Goal: Information Seeking & Learning: Find specific page/section

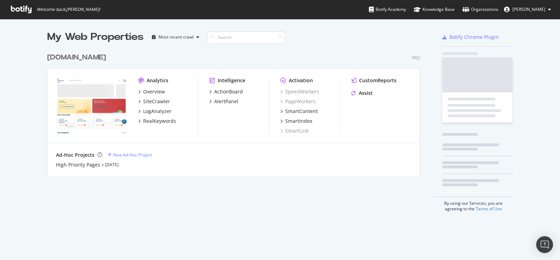
scroll to position [255, 549]
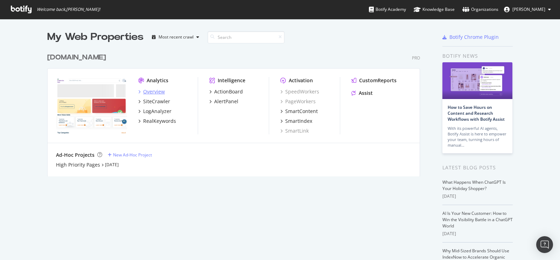
click at [153, 92] on div "Overview" at bounding box center [154, 91] width 22 height 7
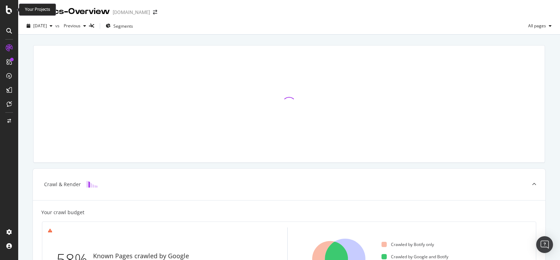
click at [8, 10] on icon at bounding box center [9, 10] width 6 height 8
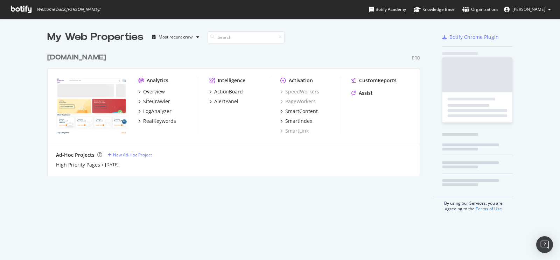
scroll to position [255, 549]
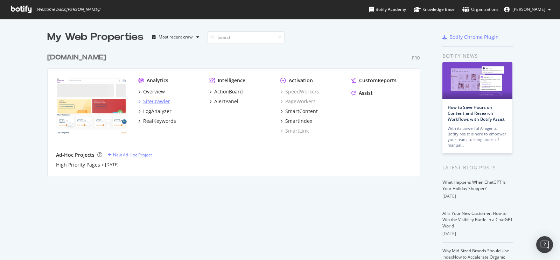
click at [158, 102] on div "SiteCrawler" at bounding box center [156, 101] width 27 height 7
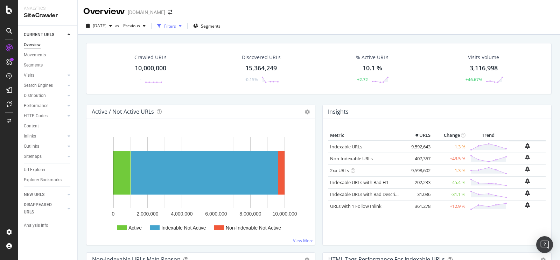
click at [161, 26] on icon "button" at bounding box center [159, 26] width 4 height 4
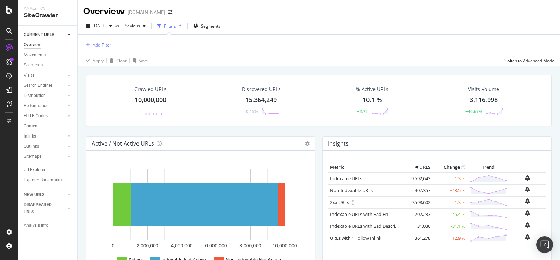
click at [106, 44] on div "Add Filter" at bounding box center [102, 45] width 19 height 6
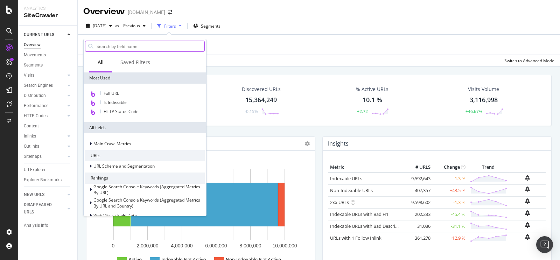
click at [119, 47] on input "text" at bounding box center [150, 46] width 108 height 10
click at [235, 55] on div "Apply Clear Save Switch to Advanced Mode" at bounding box center [319, 61] width 482 height 12
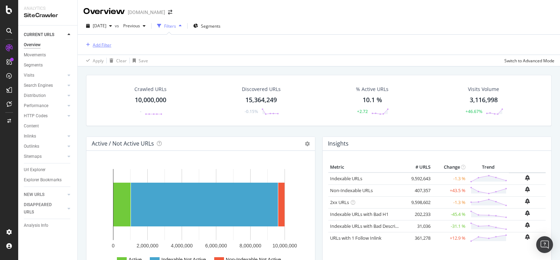
click at [102, 45] on div "Add Filter" at bounding box center [102, 45] width 19 height 6
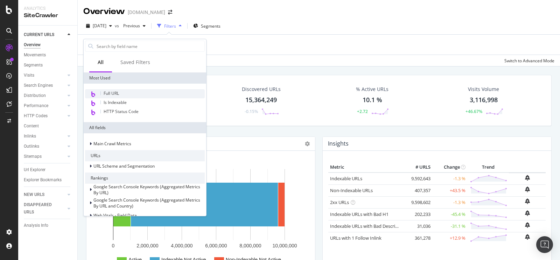
click at [115, 93] on span "Full URL" at bounding box center [111, 93] width 15 height 6
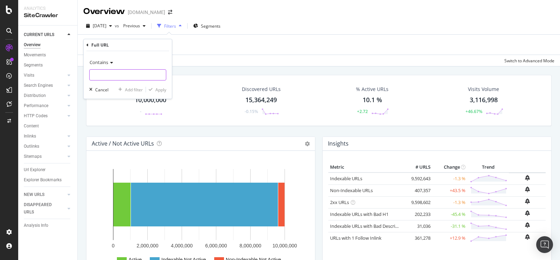
click at [126, 76] on input "text" at bounding box center [128, 74] width 76 height 11
paste input "[URL][DOMAIN_NAME]"
type input "[URL][DOMAIN_NAME]"
click at [156, 92] on div "Apply" at bounding box center [160, 90] width 11 height 6
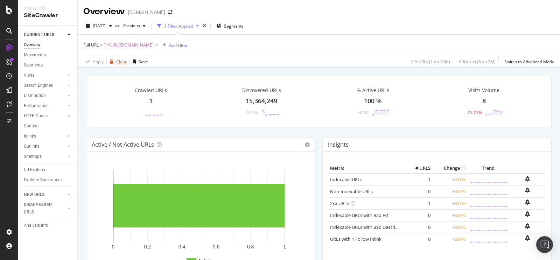
click at [123, 63] on div "Clear" at bounding box center [121, 62] width 10 height 6
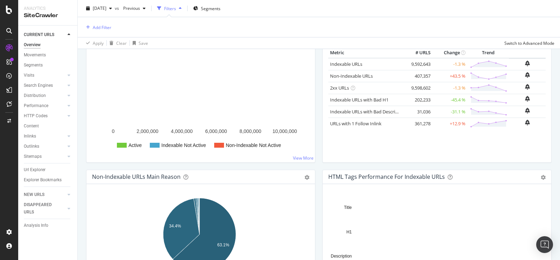
scroll to position [126, 0]
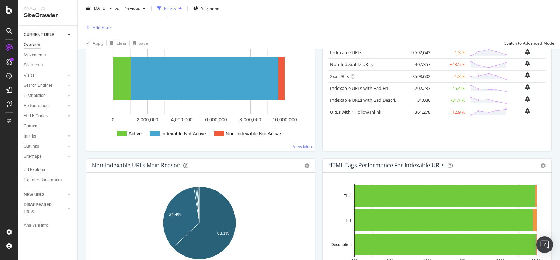
click at [343, 110] on link "URLs with 1 Follow Inlink" at bounding box center [355, 112] width 51 height 6
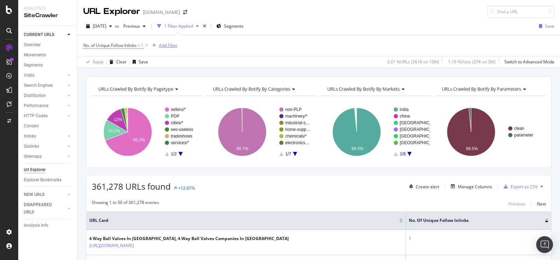
click at [166, 48] on div "Add Filter" at bounding box center [168, 45] width 19 height 6
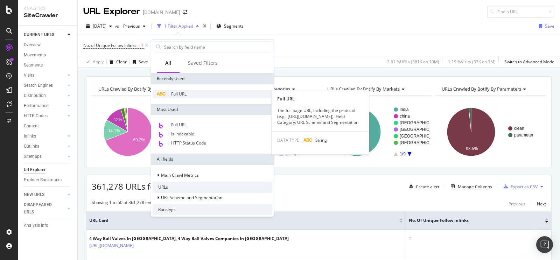
click at [191, 93] on div "Full URL" at bounding box center [212, 94] width 120 height 8
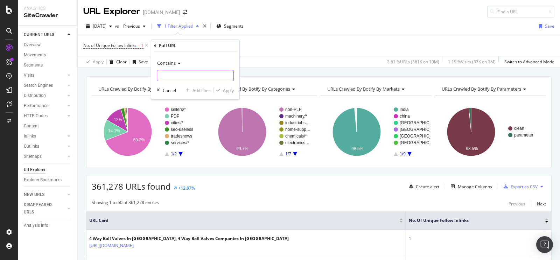
click at [176, 76] on input "text" at bounding box center [195, 75] width 76 height 11
paste input "[URL][DOMAIN_NAME]"
type input "[URL][DOMAIN_NAME]"
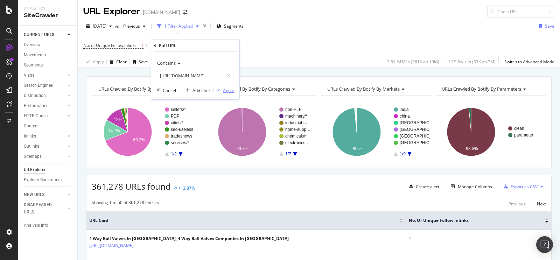
click at [228, 93] on div "Apply" at bounding box center [228, 90] width 11 height 6
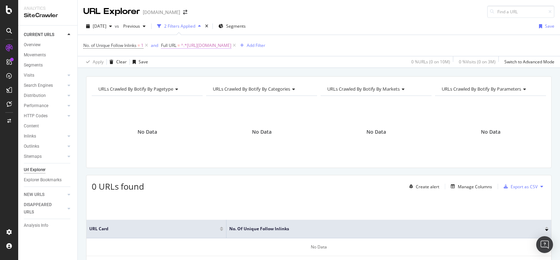
click at [231, 44] on span "^.*[URL][DOMAIN_NAME]" at bounding box center [206, 46] width 50 height 10
click at [239, 74] on icon at bounding box center [240, 74] width 4 height 5
click at [216, 74] on input "text" at bounding box center [207, 74] width 76 height 11
type input "v"
click at [235, 88] on div "Apply" at bounding box center [239, 89] width 11 height 6
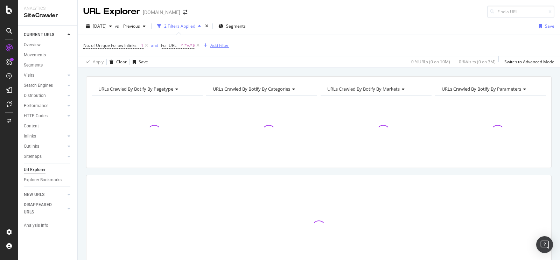
click at [223, 46] on div "Add Filter" at bounding box center [219, 45] width 19 height 6
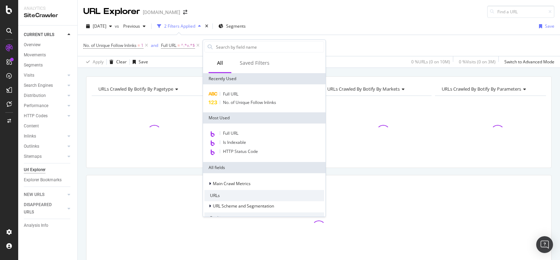
click at [344, 43] on div "No. of Unique Follow Inlinks = 1 and Full URL = ^.*v.*$ Add Filter" at bounding box center [318, 45] width 471 height 21
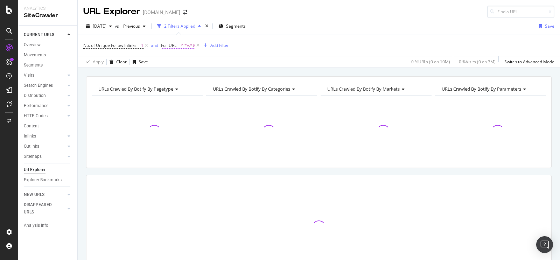
click at [189, 46] on span "^.*v.*$" at bounding box center [188, 46] width 14 height 10
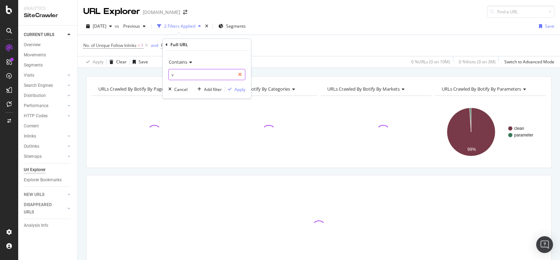
click at [239, 72] on icon at bounding box center [240, 74] width 4 height 5
click at [208, 75] on input "text" at bounding box center [207, 74] width 76 height 11
paste input "[URL][DOMAIN_NAME]"
type input "[URL][DOMAIN_NAME]"
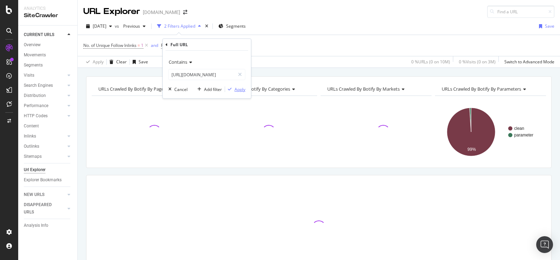
click at [235, 87] on div "Apply" at bounding box center [239, 89] width 11 height 6
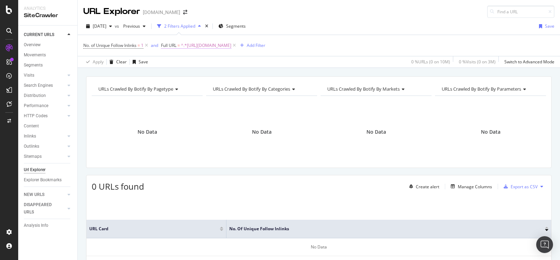
click at [231, 47] on span "^.*[URL][DOMAIN_NAME]" at bounding box center [206, 46] width 50 height 10
click at [240, 72] on icon at bounding box center [240, 74] width 4 height 5
click at [223, 75] on input "text" at bounding box center [207, 74] width 76 height 11
paste input "[URL][DOMAIN_NAME]"
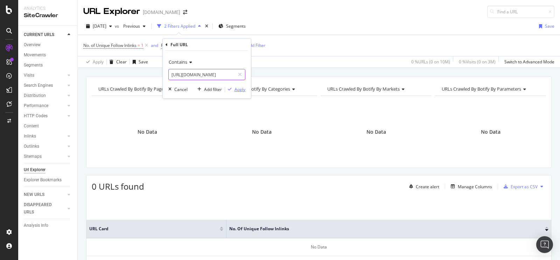
type input "[URL][DOMAIN_NAME]"
click at [237, 89] on div "Apply" at bounding box center [239, 89] width 11 height 6
click at [231, 47] on span "^.*[URL][DOMAIN_NAME]" at bounding box center [206, 46] width 50 height 10
click at [242, 74] on div at bounding box center [240, 74] width 10 height 11
click at [211, 74] on input "text" at bounding box center [207, 74] width 76 height 11
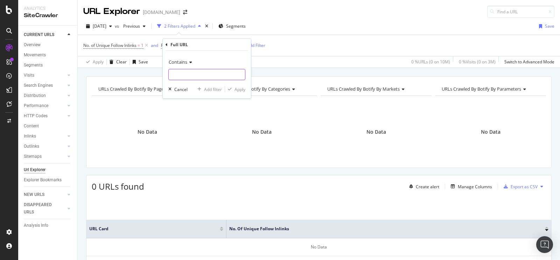
paste input "[URL][DOMAIN_NAME]"
type input "[URL][DOMAIN_NAME]"
click at [241, 88] on div "Apply" at bounding box center [239, 89] width 11 height 6
click at [222, 46] on span "^.*[URL][DOMAIN_NAME]" at bounding box center [206, 46] width 50 height 10
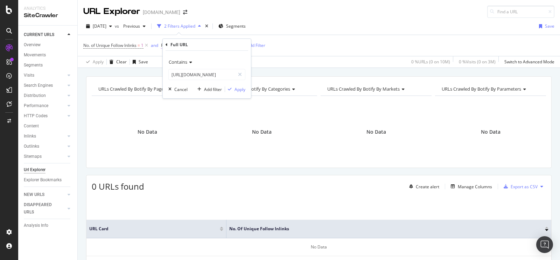
click at [222, 46] on div "Full URL" at bounding box center [206, 45] width 83 height 12
click at [207, 76] on input "[URL][DOMAIN_NAME]" at bounding box center [202, 74] width 66 height 11
paste input "products/[PERSON_NAME]-screw-conveyor-1035464"
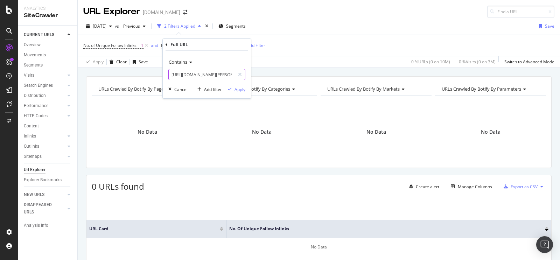
scroll to position [0, 89]
type input "[URL][DOMAIN_NAME][PERSON_NAME]"
drag, startPoint x: 234, startPoint y: 85, endPoint x: 242, endPoint y: 87, distance: 8.2
click at [234, 85] on div "Contains [URL][DOMAIN_NAME][PERSON_NAME] Cancel Add filter Apply" at bounding box center [207, 75] width 88 height 48
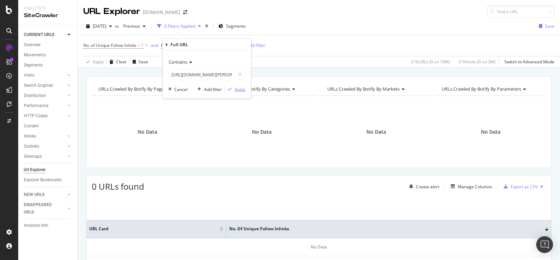
click at [246, 91] on div "Contains [URL][DOMAIN_NAME][PERSON_NAME] Cancel Add filter Apply" at bounding box center [207, 75] width 88 height 48
click at [242, 88] on div "Apply" at bounding box center [239, 89] width 11 height 6
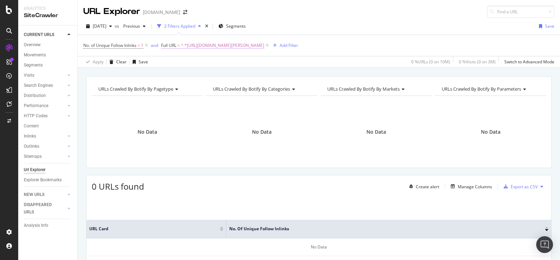
click at [197, 43] on span "^.*[URL][DOMAIN_NAME][PERSON_NAME]" at bounding box center [222, 46] width 83 height 10
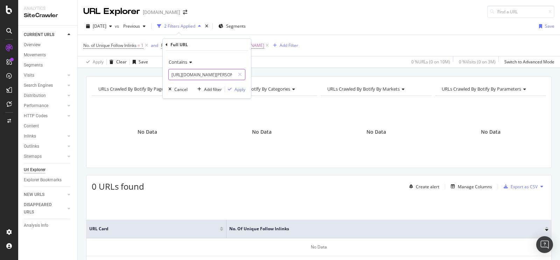
click at [194, 77] on input "[URL][DOMAIN_NAME][PERSON_NAME]" at bounding box center [202, 74] width 66 height 11
paste input "industrial-bag-stacker-conveyor-1035393"
type input "[URL][DOMAIN_NAME]"
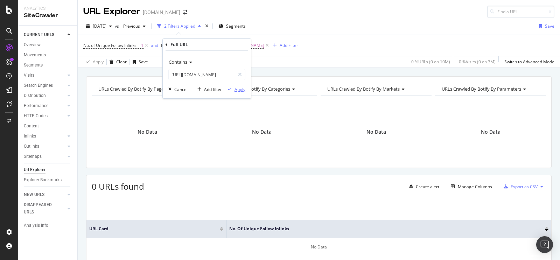
click at [240, 88] on div "Apply" at bounding box center [239, 89] width 11 height 6
click at [223, 43] on span "^.*[URL][DOMAIN_NAME]" at bounding box center [206, 46] width 50 height 10
click at [206, 77] on input "[URL][DOMAIN_NAME]" at bounding box center [202, 74] width 66 height 11
paste input "automatic-bag-filling-machine-1035672"
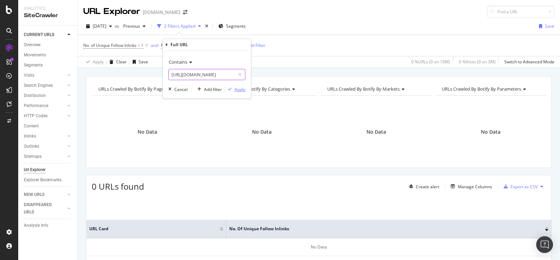
type input "[URL][DOMAIN_NAME]"
click at [235, 90] on div "Apply" at bounding box center [239, 89] width 11 height 6
click at [209, 42] on span "^.*[URL][DOMAIN_NAME]" at bounding box center [206, 46] width 50 height 10
click at [197, 73] on input "[URL][DOMAIN_NAME]" at bounding box center [202, 74] width 66 height 11
paste input "[URL][DOMAIN_NAME]"
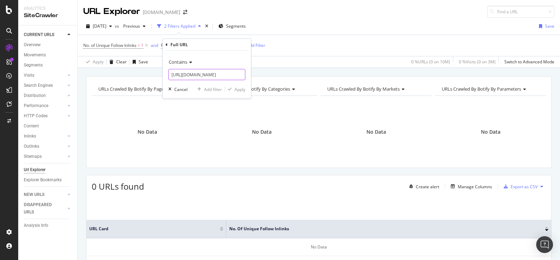
scroll to position [0, 72]
type input "[URL][DOMAIN_NAME]"
click at [234, 90] on div "Apply" at bounding box center [239, 89] width 11 height 6
click at [231, 46] on span "^.*[URL][DOMAIN_NAME]" at bounding box center [206, 46] width 50 height 10
click at [215, 73] on input "[URL][DOMAIN_NAME]" at bounding box center [202, 74] width 66 height 11
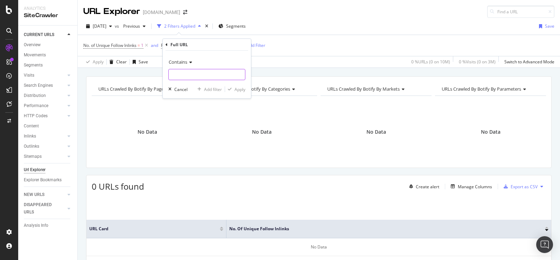
paste input "[URL][DOMAIN_NAME]"
type input "[URL][DOMAIN_NAME]"
click at [239, 91] on div "Apply" at bounding box center [239, 89] width 11 height 6
click at [231, 46] on span "^.*[URL][DOMAIN_NAME]" at bounding box center [206, 46] width 50 height 10
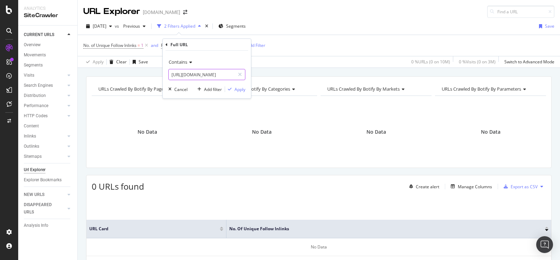
click at [197, 74] on input "[URL][DOMAIN_NAME]" at bounding box center [202, 74] width 66 height 11
paste input "[URL][DOMAIN_NAME]"
type input "[URL][DOMAIN_NAME]"
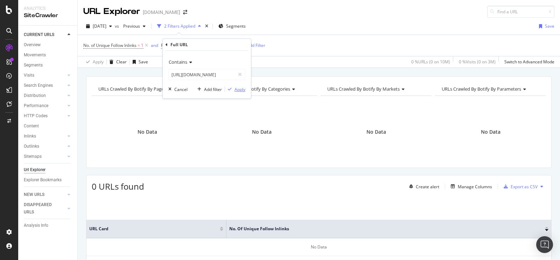
click at [244, 91] on div "Apply" at bounding box center [239, 89] width 11 height 6
click at [231, 46] on span "^.*[URL][DOMAIN_NAME]" at bounding box center [206, 46] width 50 height 10
click at [196, 71] on input "[URL][DOMAIN_NAME]" at bounding box center [202, 74] width 66 height 11
paste input "seeds-packing-machine-c871806"
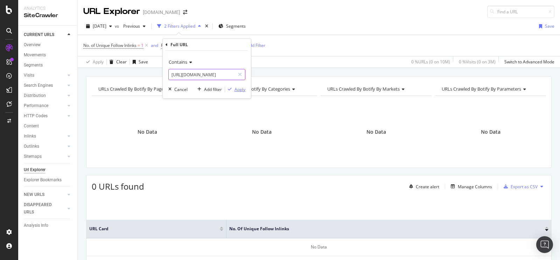
type input "[URL][DOMAIN_NAME]"
click at [237, 88] on div "Apply" at bounding box center [239, 89] width 11 height 6
click at [231, 46] on span "^.*[URL][DOMAIN_NAME]" at bounding box center [206, 46] width 50 height 10
click at [194, 74] on input "[URL][DOMAIN_NAME]" at bounding box center [202, 74] width 66 height 11
paste input "25-kg-powder-filling-machine-c3561478"
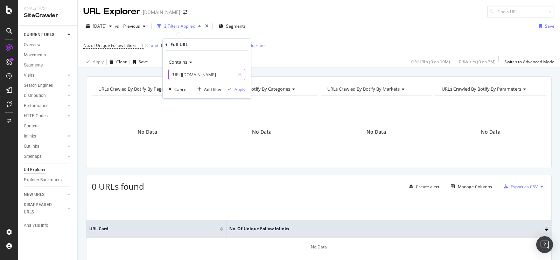
scroll to position [0, 102]
type input "[URL][DOMAIN_NAME]"
click at [238, 91] on div "Apply" at bounding box center [239, 89] width 11 height 6
click at [231, 49] on span "^.*[URL][DOMAIN_NAME]" at bounding box center [206, 46] width 50 height 10
click at [222, 73] on input "[URL][DOMAIN_NAME]" at bounding box center [202, 74] width 66 height 11
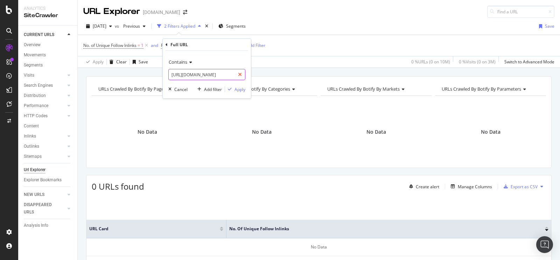
click at [242, 74] on div at bounding box center [240, 74] width 10 height 11
click at [228, 75] on input "text" at bounding box center [207, 74] width 76 height 11
paste input "[URL][DOMAIN_NAME]"
type input "[URL][DOMAIN_NAME]"
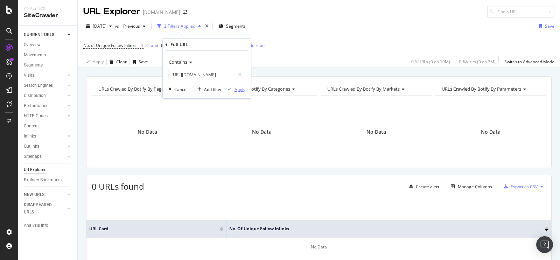
click at [244, 88] on div "Apply" at bounding box center [239, 89] width 11 height 6
click at [265, 44] on div "Add Filter" at bounding box center [256, 45] width 19 height 6
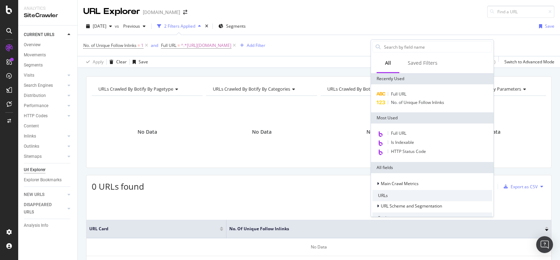
click at [322, 59] on div "Apply Clear Save 0 % URLs ( 0 on 10M ) 0 % Visits ( 0 on 3M ) Switch to Advance…" at bounding box center [319, 62] width 482 height 12
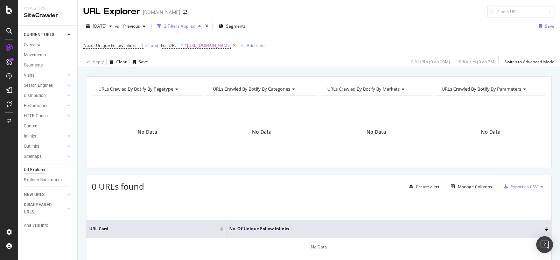
click at [237, 43] on icon at bounding box center [234, 45] width 6 height 7
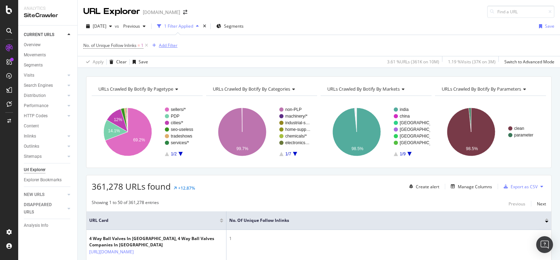
click at [170, 43] on div "Add Filter" at bounding box center [168, 45] width 19 height 6
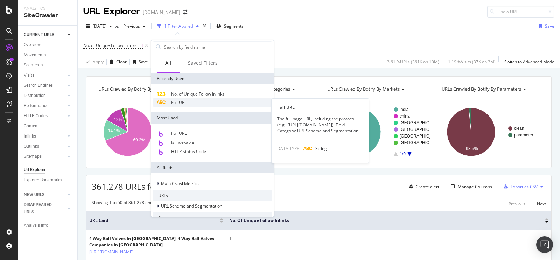
click at [176, 103] on span "Full URL" at bounding box center [178, 102] width 15 height 6
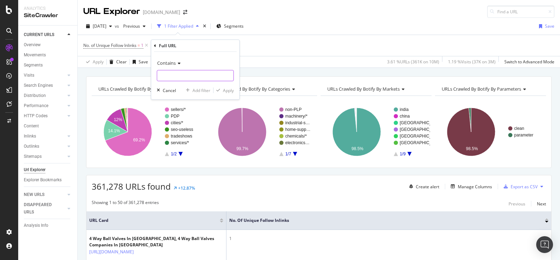
click at [186, 74] on input "text" at bounding box center [195, 75] width 76 height 11
paste input "[URL][DOMAIN_NAME]"
type input "[URL][DOMAIN_NAME]"
click at [223, 90] on div "Apply" at bounding box center [228, 90] width 11 height 6
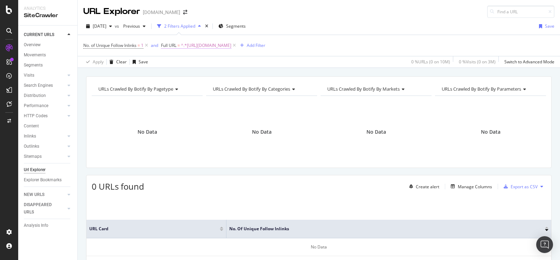
click at [231, 47] on span "^.*[URL][DOMAIN_NAME]" at bounding box center [206, 46] width 50 height 10
click at [237, 74] on div at bounding box center [240, 74] width 10 height 11
click at [220, 74] on input "text" at bounding box center [207, 74] width 76 height 11
paste input "[URL][DOMAIN_NAME]"
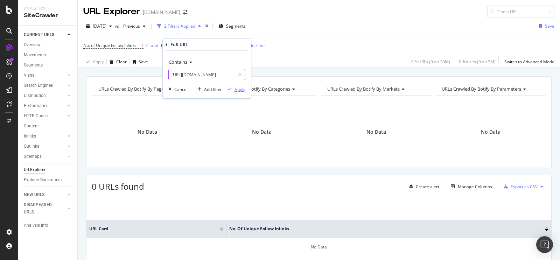
type input "[URL][DOMAIN_NAME]"
click at [239, 88] on div "Apply" at bounding box center [239, 89] width 11 height 6
click at [231, 45] on span "^.*[URL][DOMAIN_NAME]" at bounding box center [206, 46] width 50 height 10
click at [240, 73] on icon at bounding box center [240, 74] width 4 height 5
click at [218, 75] on input "text" at bounding box center [207, 74] width 76 height 11
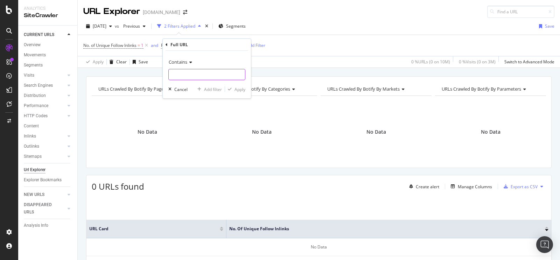
paste input "[URL][DOMAIN_NAME]"
type input "[URL][DOMAIN_NAME]"
click at [239, 87] on div "Apply" at bounding box center [239, 89] width 11 height 6
click at [231, 45] on span "^.*[URL][DOMAIN_NAME]" at bounding box center [206, 46] width 50 height 10
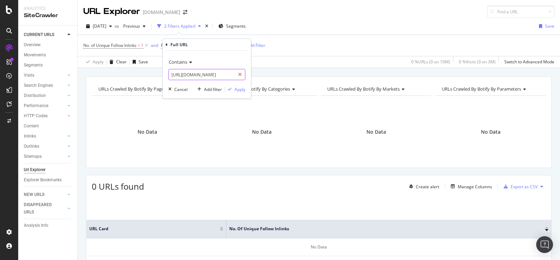
click at [239, 72] on icon at bounding box center [240, 74] width 4 height 5
click at [209, 76] on input "text" at bounding box center [207, 74] width 76 height 11
paste input "[URL][DOMAIN_NAME]"
type input "[URL][DOMAIN_NAME]"
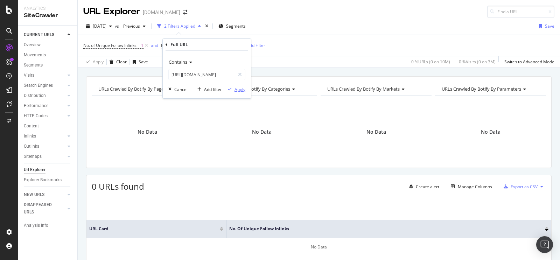
click at [237, 90] on div "Apply" at bounding box center [239, 89] width 11 height 6
click at [231, 45] on span "^.*[URL][DOMAIN_NAME]" at bounding box center [206, 46] width 50 height 10
click at [239, 74] on icon at bounding box center [240, 74] width 4 height 5
click at [217, 76] on input "text" at bounding box center [207, 74] width 76 height 11
paste input "[URL][DOMAIN_NAME]"
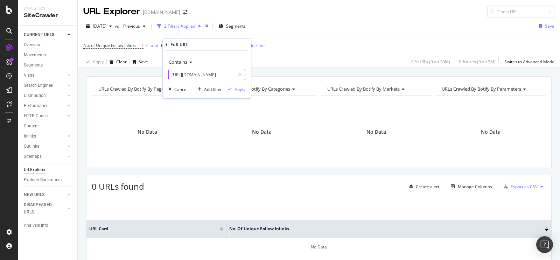
scroll to position [0, 125]
type input "[URL][DOMAIN_NAME]"
click at [240, 92] on div "Apply" at bounding box center [239, 89] width 11 height 6
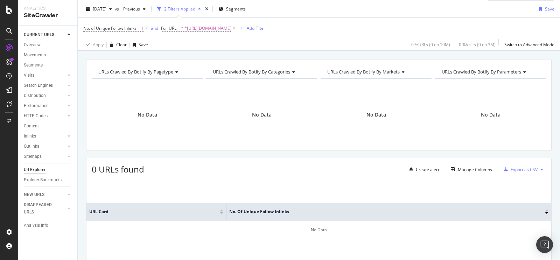
scroll to position [2, 0]
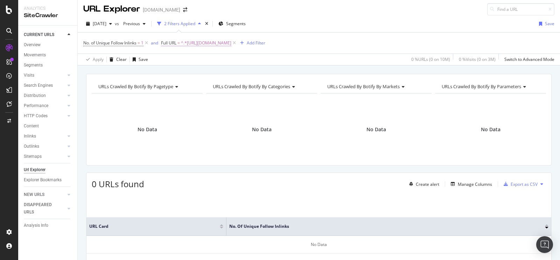
click at [231, 45] on span "^.*[URL][DOMAIN_NAME]" at bounding box center [206, 43] width 50 height 10
click at [214, 72] on input "[URL][DOMAIN_NAME]" at bounding box center [202, 71] width 66 height 11
paste input "adcon-automation-pvt-ltd-996249/"
type input "[URL][DOMAIN_NAME]"
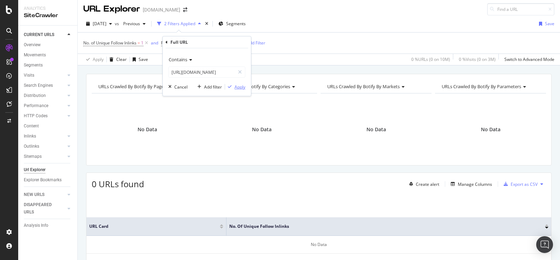
click at [240, 89] on div "Apply" at bounding box center [239, 87] width 11 height 6
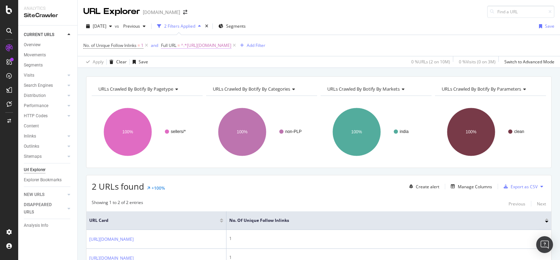
click at [226, 44] on span "^.*[URL][DOMAIN_NAME]" at bounding box center [206, 46] width 50 height 10
click at [240, 72] on icon at bounding box center [240, 74] width 4 height 5
click at [220, 74] on input "text" at bounding box center [207, 74] width 76 height 11
paste input "[URL][DOMAIN_NAME]"
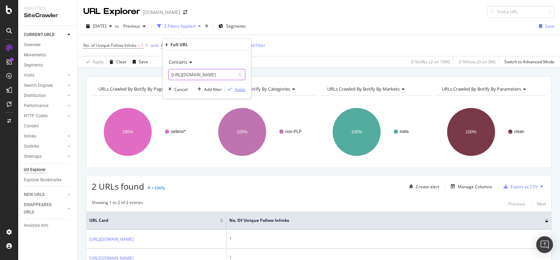
type input "[URL][DOMAIN_NAME]"
click at [240, 88] on div "Apply" at bounding box center [239, 89] width 11 height 6
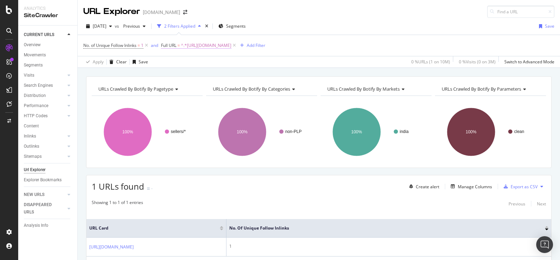
click at [231, 43] on span "^.*[URL][DOMAIN_NAME]" at bounding box center [206, 46] width 50 height 10
click at [239, 73] on icon at bounding box center [240, 74] width 4 height 5
click at [216, 71] on input "text" at bounding box center [207, 74] width 76 height 11
paste input "[URL][DOMAIN_NAME]"
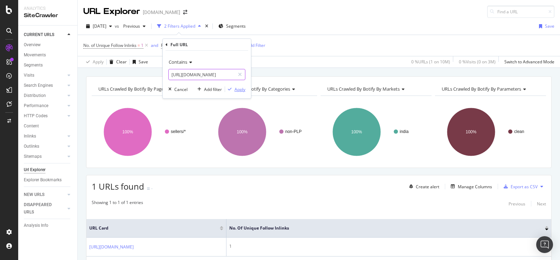
type input "[URL][DOMAIN_NAME]"
click at [232, 87] on div "Apply" at bounding box center [235, 89] width 20 height 6
click at [231, 47] on span "^.*[URL][DOMAIN_NAME]" at bounding box center [206, 46] width 50 height 10
click at [243, 73] on div at bounding box center [240, 74] width 10 height 11
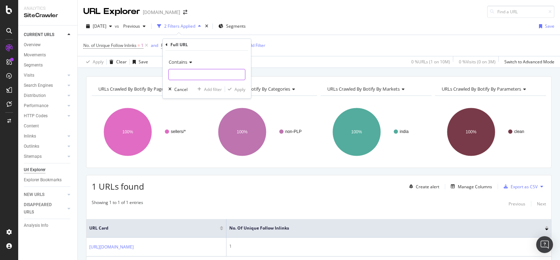
click at [226, 73] on input "text" at bounding box center [207, 74] width 76 height 11
paste input "[URL][DOMAIN_NAME]"
type input "[URL][DOMAIN_NAME]"
click at [238, 86] on div "Apply" at bounding box center [239, 89] width 11 height 6
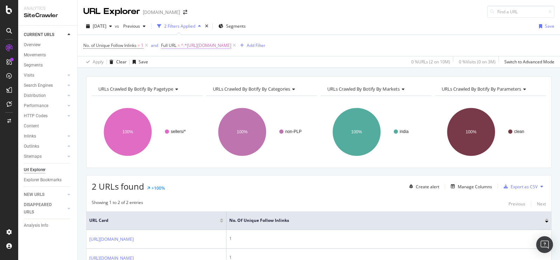
click at [231, 47] on span "^.*[URL][DOMAIN_NAME]" at bounding box center [206, 46] width 50 height 10
click at [238, 75] on icon at bounding box center [240, 74] width 4 height 5
click at [222, 73] on input "text" at bounding box center [207, 74] width 76 height 11
paste input "[URL][DOMAIN_NAME]"
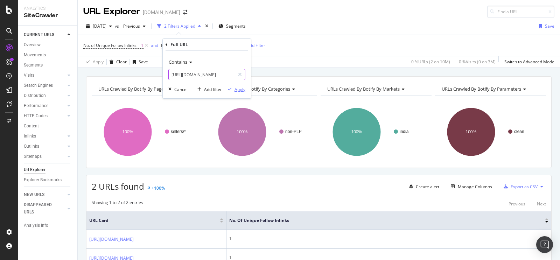
type input "[URL][DOMAIN_NAME]"
click at [239, 88] on div "Apply" at bounding box center [239, 89] width 11 height 6
click at [231, 45] on span "^.*[URL][DOMAIN_NAME]" at bounding box center [206, 46] width 50 height 10
click at [211, 73] on input "[URL][DOMAIN_NAME]" at bounding box center [202, 74] width 66 height 11
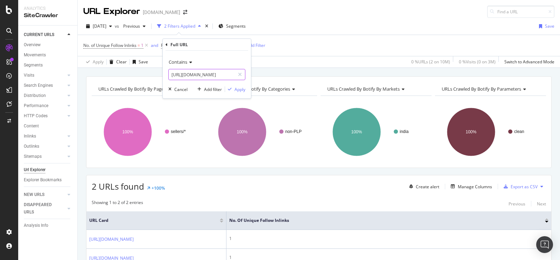
paste input "manufacturers/mild-steel-bright-bars.html"
type input "[URL][DOMAIN_NAME]"
click at [238, 87] on div "Apply" at bounding box center [239, 89] width 11 height 6
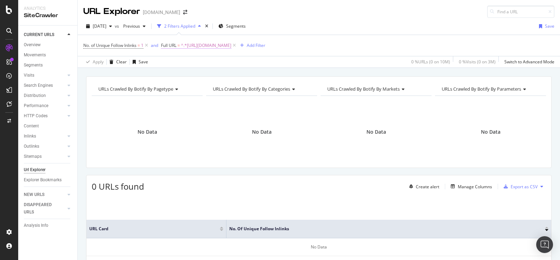
click at [231, 44] on span "^.*[URL][DOMAIN_NAME]" at bounding box center [206, 46] width 50 height 10
click at [218, 73] on input "[URL][DOMAIN_NAME]" at bounding box center [202, 74] width 66 height 11
paste input "[GEOGRAPHIC_DATA]/mild-steel-bright-bars-city-200579"
type input "[URL][DOMAIN_NAME]"
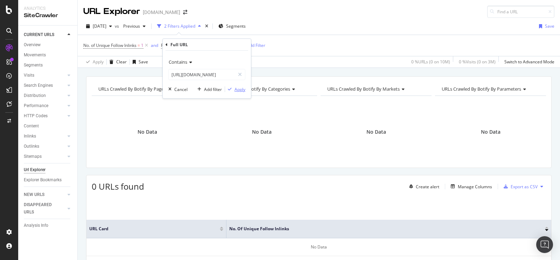
click at [237, 89] on div "Apply" at bounding box center [239, 89] width 11 height 6
click at [231, 48] on span "^.*[URL][DOMAIN_NAME]" at bounding box center [206, 46] width 50 height 10
click at [209, 72] on input "[URL][DOMAIN_NAME]" at bounding box center [202, 74] width 66 height 11
paste input "[GEOGRAPHIC_DATA]/mild-steel-bright-bars-city-228112"
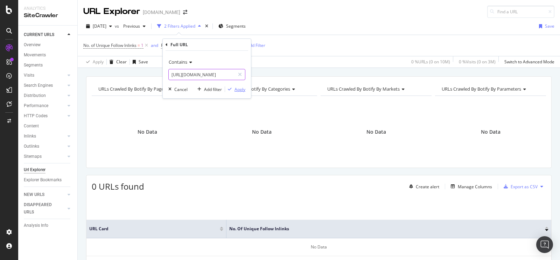
type input "[URL][DOMAIN_NAME]"
click at [237, 88] on div "Apply" at bounding box center [239, 89] width 11 height 6
click at [231, 42] on span "^.*[URL][DOMAIN_NAME]" at bounding box center [206, 46] width 50 height 10
click at [239, 74] on icon at bounding box center [240, 74] width 4 height 5
click at [228, 73] on input "text" at bounding box center [207, 74] width 76 height 11
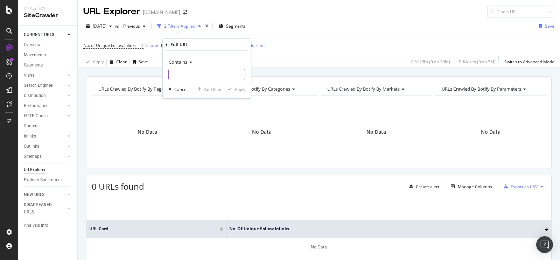
paste input "[URL][DOMAIN_NAME]"
type input "[URL][DOMAIN_NAME]"
click at [238, 88] on div "Apply" at bounding box center [239, 89] width 11 height 6
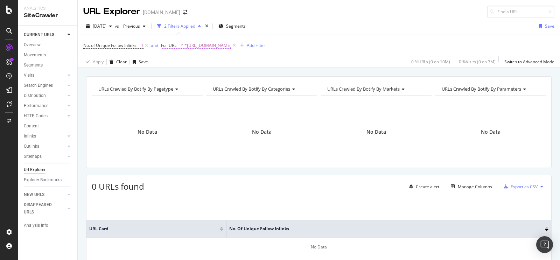
click at [231, 48] on span "^.*[URL][DOMAIN_NAME]" at bounding box center [206, 46] width 50 height 10
click at [239, 75] on icon at bounding box center [240, 74] width 4 height 5
click at [208, 76] on input "text" at bounding box center [207, 74] width 76 height 11
paste input "[URL][DOMAIN_NAME]"
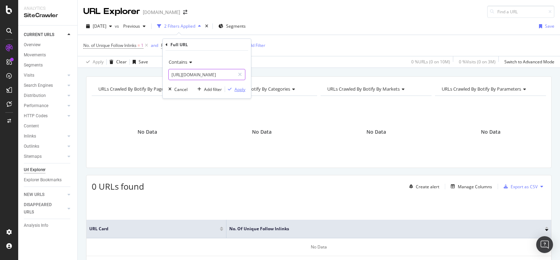
type input "[URL][DOMAIN_NAME]"
click at [238, 91] on div "Apply" at bounding box center [239, 89] width 11 height 6
click at [218, 45] on span "^.*[URL][DOMAIN_NAME]" at bounding box center [206, 46] width 50 height 10
click at [239, 74] on icon at bounding box center [240, 74] width 4 height 5
click at [216, 76] on input "text" at bounding box center [207, 74] width 76 height 11
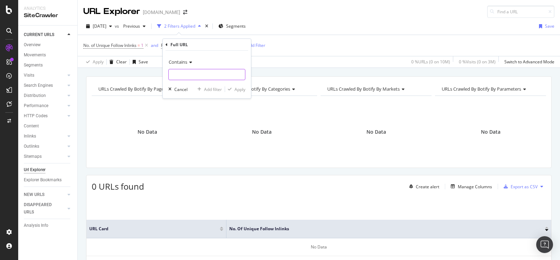
paste input "[URL][DOMAIN_NAME]"
type input "[URL][DOMAIN_NAME]"
click at [239, 85] on div "Contains [URL][DOMAIN_NAME] Cancel Add filter Apply" at bounding box center [207, 75] width 88 height 48
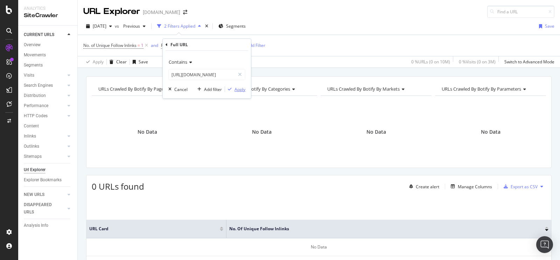
click at [240, 87] on div "Apply" at bounding box center [239, 89] width 11 height 6
click at [231, 45] on span "^.*[URL][DOMAIN_NAME]" at bounding box center [206, 46] width 50 height 10
click at [242, 74] on div at bounding box center [240, 74] width 10 height 11
click at [208, 76] on input "text" at bounding box center [207, 74] width 76 height 11
paste input "[URL][DOMAIN_NAME]"
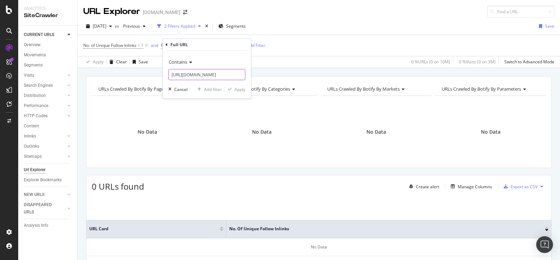
scroll to position [0, 94]
type input "[URL][DOMAIN_NAME]"
click at [234, 90] on div "Apply" at bounding box center [239, 89] width 11 height 6
click at [231, 45] on span "^.*[URL][DOMAIN_NAME]" at bounding box center [206, 46] width 50 height 10
click at [238, 72] on icon at bounding box center [240, 74] width 4 height 5
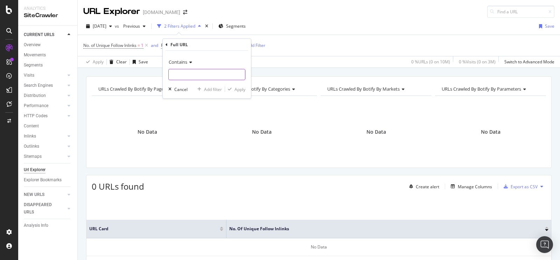
click at [228, 74] on input "text" at bounding box center [207, 74] width 76 height 11
paste input "[URL][DOMAIN_NAME]"
type input "[URL][DOMAIN_NAME]"
click at [243, 89] on div "Apply" at bounding box center [239, 89] width 11 height 6
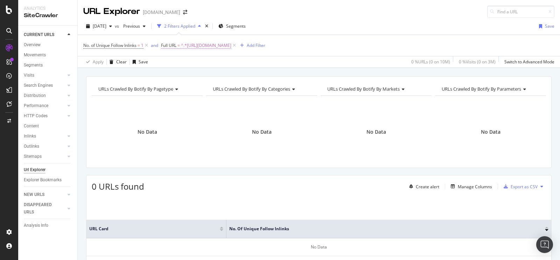
click at [226, 43] on span "^.*[URL][DOMAIN_NAME]" at bounding box center [206, 46] width 50 height 10
click at [240, 74] on icon at bounding box center [240, 74] width 4 height 5
click at [226, 75] on input "text" at bounding box center [207, 74] width 76 height 11
paste input "[URL][DOMAIN_NAME]"
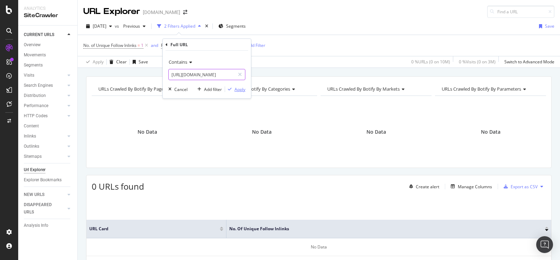
type input "[URL][DOMAIN_NAME]"
click at [242, 87] on div "Apply" at bounding box center [239, 89] width 11 height 6
click at [231, 46] on span "^.*[URL][DOMAIN_NAME]" at bounding box center [206, 46] width 50 height 10
click at [243, 72] on div at bounding box center [240, 74] width 10 height 11
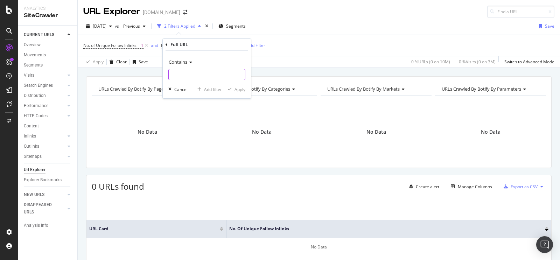
click at [216, 76] on input "text" at bounding box center [207, 74] width 76 height 11
paste input "[URL][DOMAIN_NAME]"
type input "[URL][DOMAIN_NAME]"
click at [239, 90] on div "Apply" at bounding box center [239, 89] width 11 height 6
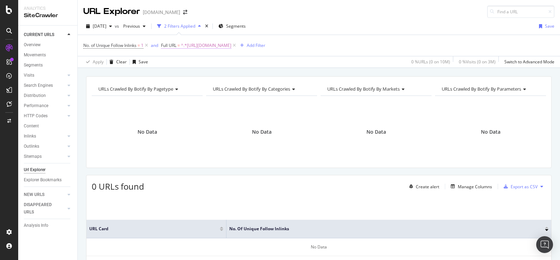
click at [231, 43] on span "^.*[URL][DOMAIN_NAME]" at bounding box center [206, 46] width 50 height 10
click at [241, 73] on icon at bounding box center [240, 74] width 4 height 5
click at [221, 77] on input "text" at bounding box center [207, 74] width 76 height 11
paste input "[URL][DOMAIN_NAME]"
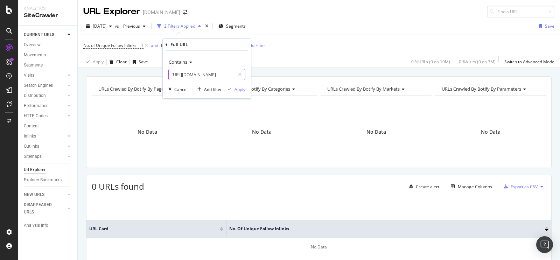
type input "[URL][DOMAIN_NAME]"
drag, startPoint x: 234, startPoint y: 93, endPoint x: 249, endPoint y: 91, distance: 14.8
click at [235, 93] on div "Contains [URL][DOMAIN_NAME] Cancel Add filter Apply" at bounding box center [207, 75] width 88 height 48
click at [242, 90] on div "Apply" at bounding box center [239, 89] width 11 height 6
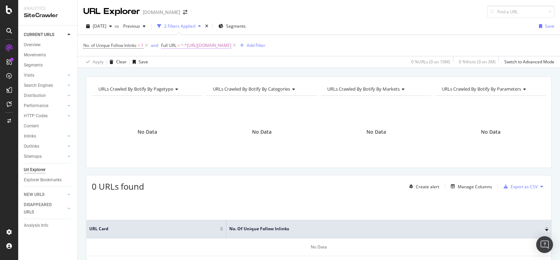
click at [231, 46] on span "^.*[URL][DOMAIN_NAME]" at bounding box center [206, 46] width 50 height 10
click at [240, 75] on icon at bounding box center [240, 74] width 4 height 5
click at [225, 72] on input "text" at bounding box center [207, 74] width 76 height 11
paste input "[URL][DOMAIN_NAME][PERSON_NAME]"
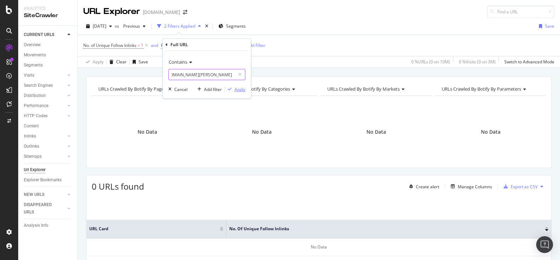
type input "[URL][DOMAIN_NAME][PERSON_NAME]"
click at [239, 88] on div "Apply" at bounding box center [239, 89] width 11 height 6
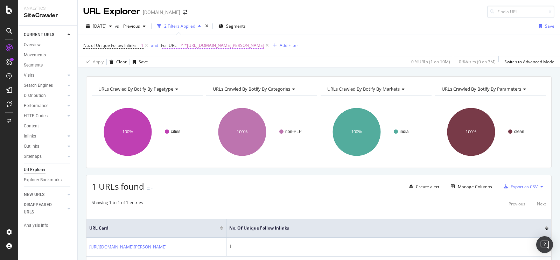
click at [264, 45] on span "^.*[URL][DOMAIN_NAME][PERSON_NAME]" at bounding box center [222, 46] width 83 height 10
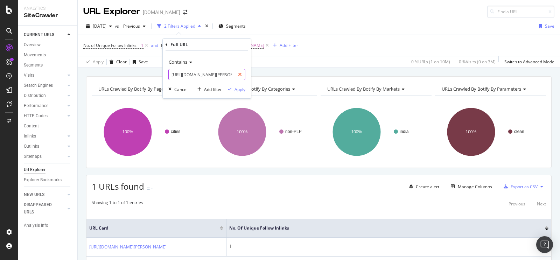
click at [241, 72] on icon at bounding box center [240, 74] width 4 height 5
click at [220, 75] on input "text" at bounding box center [207, 74] width 76 height 11
paste input "[URL][DOMAIN_NAME][PERSON_NAME]"
type input "[URL][DOMAIN_NAME][PERSON_NAME]"
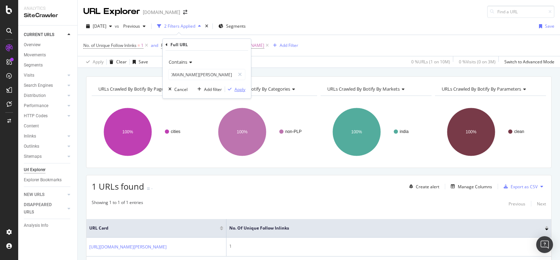
click at [237, 88] on div "Apply" at bounding box center [239, 89] width 11 height 6
click at [249, 43] on span "^.*[URL][DOMAIN_NAME][PERSON_NAME]" at bounding box center [222, 46] width 83 height 10
click at [242, 71] on div at bounding box center [240, 74] width 10 height 11
click at [220, 76] on input "text" at bounding box center [207, 74] width 76 height 11
paste input "[URL][DOMAIN_NAME][PERSON_NAME]"
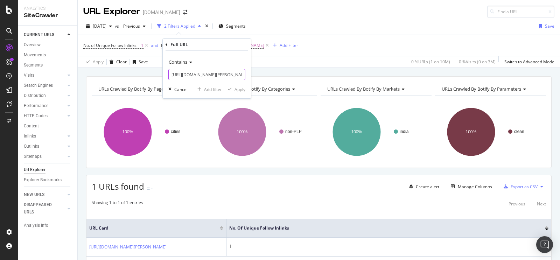
scroll to position [0, 111]
type input "[URL][DOMAIN_NAME][PERSON_NAME]"
click at [237, 86] on div "Apply" at bounding box center [239, 89] width 11 height 6
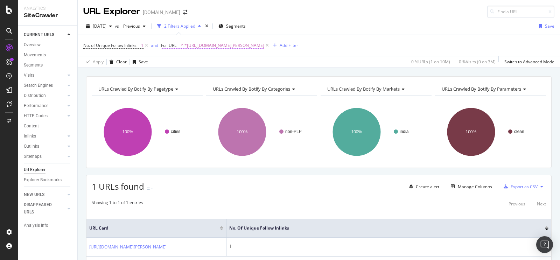
click at [229, 43] on span "^.*[URL][DOMAIN_NAME][PERSON_NAME]" at bounding box center [222, 46] width 83 height 10
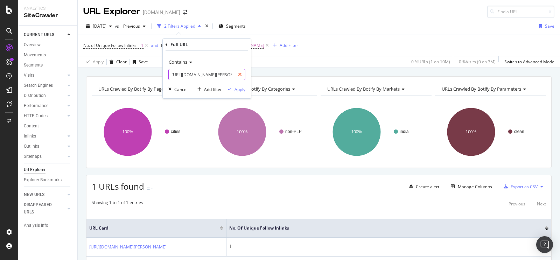
click at [241, 74] on icon at bounding box center [240, 74] width 4 height 5
click at [227, 72] on input "text" at bounding box center [207, 74] width 76 height 11
paste input "[URL][DOMAIN_NAME][MEDICAL_DATA]"
type input "[URL][DOMAIN_NAME][MEDICAL_DATA]"
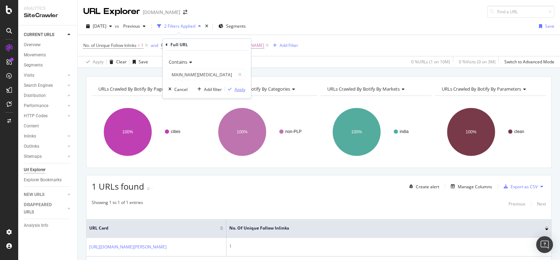
click at [239, 88] on div "Apply" at bounding box center [239, 89] width 11 height 6
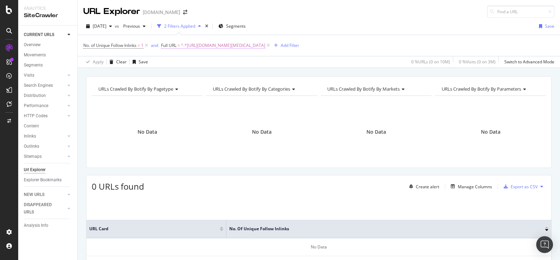
click at [232, 45] on span "^.*[URL][DOMAIN_NAME][MEDICAL_DATA]" at bounding box center [223, 46] width 84 height 10
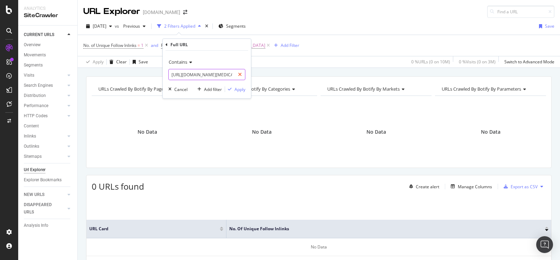
click at [239, 75] on icon at bounding box center [240, 74] width 4 height 5
click at [215, 75] on input "text" at bounding box center [207, 74] width 76 height 11
paste input "[URL][DOMAIN_NAME]"
type input "[URL][DOMAIN_NAME]"
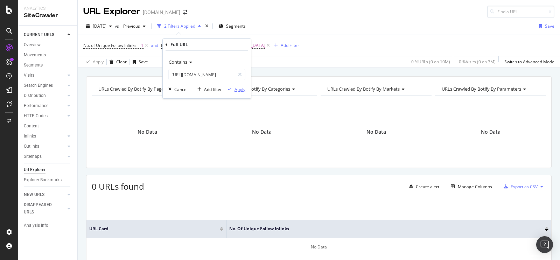
click at [237, 90] on div "Apply" at bounding box center [239, 89] width 11 height 6
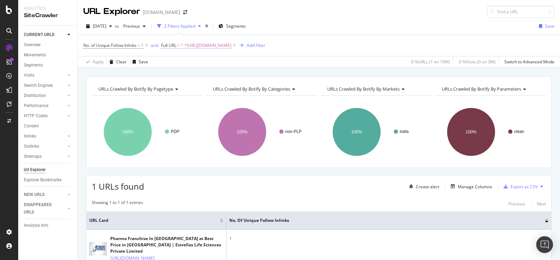
click at [227, 46] on span "^.*[URL][DOMAIN_NAME]" at bounding box center [206, 46] width 50 height 10
click at [239, 75] on icon at bounding box center [240, 74] width 4 height 5
click at [218, 78] on input "text" at bounding box center [207, 74] width 76 height 11
paste input "[URL][DOMAIN_NAME]"
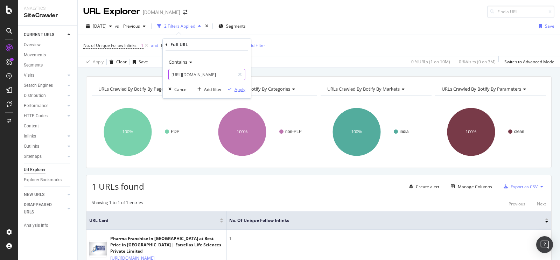
type input "[URL][DOMAIN_NAME]"
click at [236, 89] on div "Apply" at bounding box center [239, 89] width 11 height 6
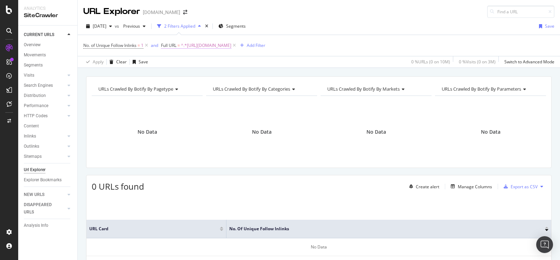
click at [221, 45] on span "^.*[URL][DOMAIN_NAME]" at bounding box center [206, 46] width 50 height 10
click at [239, 74] on icon at bounding box center [240, 74] width 4 height 5
click at [221, 75] on input "text" at bounding box center [207, 74] width 76 height 11
paste input "[URL][DOMAIN_NAME]"
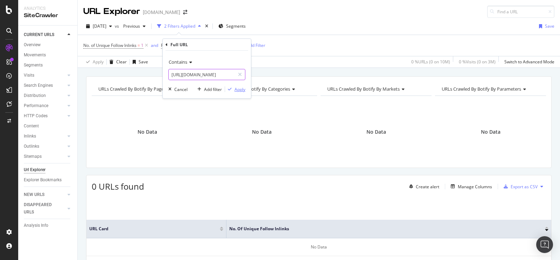
type input "[URL][DOMAIN_NAME]"
click at [237, 90] on div "Apply" at bounding box center [239, 89] width 11 height 6
click at [231, 45] on span "^.*[URL][DOMAIN_NAME]" at bounding box center [206, 46] width 50 height 10
click at [239, 73] on icon at bounding box center [240, 74] width 4 height 5
click at [218, 73] on input "text" at bounding box center [207, 74] width 76 height 11
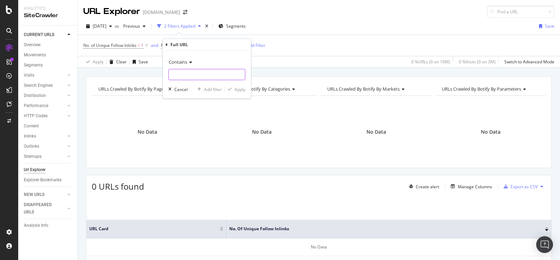
paste input "[URL][DOMAIN_NAME]"
type input "[URL][DOMAIN_NAME]"
click at [238, 88] on div "Apply" at bounding box center [239, 89] width 11 height 6
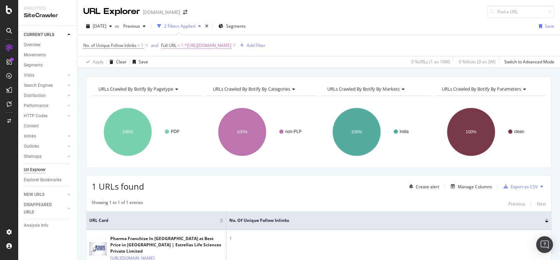
click at [231, 45] on span "^.*[URL][DOMAIN_NAME]" at bounding box center [206, 46] width 50 height 10
click at [240, 71] on div at bounding box center [240, 74] width 10 height 11
click at [194, 79] on input "text" at bounding box center [207, 74] width 76 height 11
paste input "[URL][DOMAIN_NAME]"
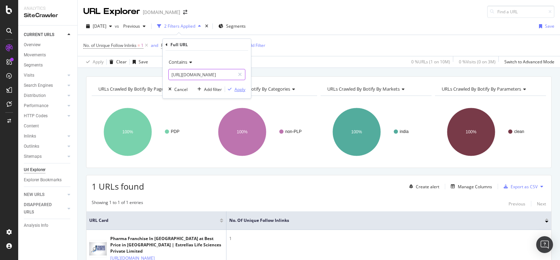
type input "[URL][DOMAIN_NAME]"
click at [233, 87] on div "button" at bounding box center [229, 89] width 9 height 4
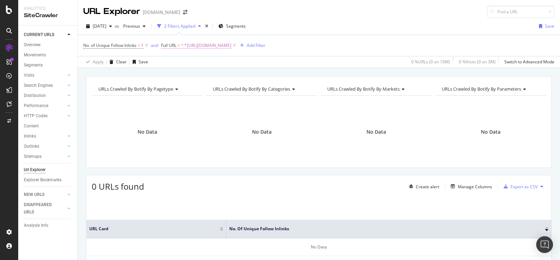
click at [231, 47] on span "^.*[URL][DOMAIN_NAME]" at bounding box center [206, 46] width 50 height 10
click at [242, 72] on div at bounding box center [240, 74] width 10 height 11
click at [224, 74] on input "text" at bounding box center [207, 74] width 76 height 11
paste input "[URL][DOMAIN_NAME]"
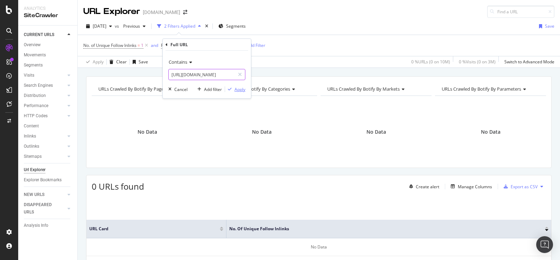
type input "[URL][DOMAIN_NAME]"
click at [239, 91] on div "Apply" at bounding box center [239, 89] width 11 height 6
click at [231, 44] on span "^.*[URL][DOMAIN_NAME]" at bounding box center [206, 46] width 50 height 10
click at [238, 74] on icon at bounding box center [240, 74] width 4 height 5
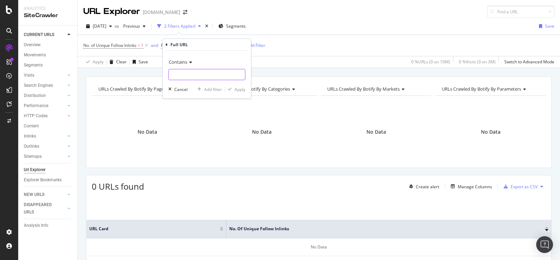
click at [219, 75] on input "text" at bounding box center [207, 74] width 76 height 11
paste input "[URL][DOMAIN_NAME]"
type input "[URL][DOMAIN_NAME]"
click at [240, 90] on div "Apply" at bounding box center [239, 89] width 11 height 6
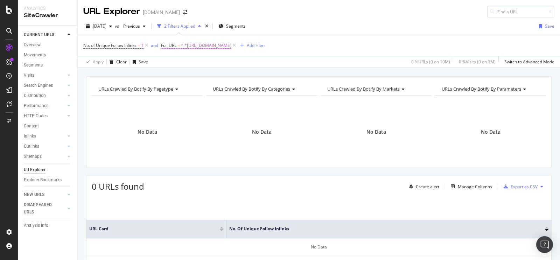
click at [231, 47] on span "^.*[URL][DOMAIN_NAME]" at bounding box center [206, 46] width 50 height 10
click at [241, 74] on icon at bounding box center [240, 74] width 4 height 5
click at [212, 75] on input "text" at bounding box center [207, 74] width 76 height 11
paste input "[URL][DOMAIN_NAME]"
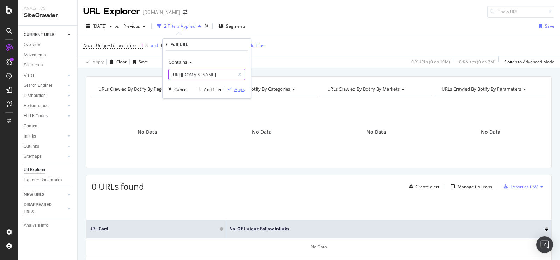
type input "[URL][DOMAIN_NAME]"
click at [235, 90] on div "Apply" at bounding box center [239, 89] width 11 height 6
click at [231, 48] on span "^.*[URL][DOMAIN_NAME]" at bounding box center [206, 46] width 50 height 10
click at [239, 76] on icon at bounding box center [240, 74] width 4 height 5
click at [219, 77] on input "text" at bounding box center [207, 74] width 76 height 11
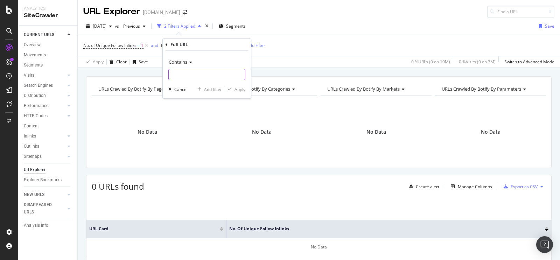
paste input "[URL][DOMAIN_NAME]"
type input "[URL][DOMAIN_NAME]"
click at [237, 88] on div "Apply" at bounding box center [239, 89] width 11 height 6
click at [231, 47] on span "^.*[URL][DOMAIN_NAME]" at bounding box center [206, 46] width 50 height 10
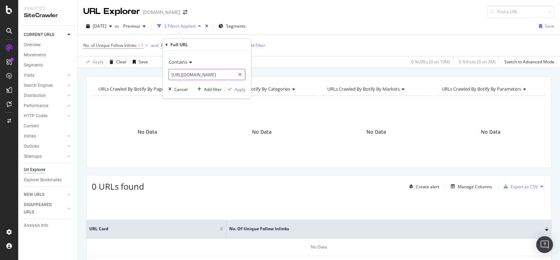
click at [242, 73] on div at bounding box center [240, 74] width 10 height 11
click at [226, 72] on input "text" at bounding box center [207, 74] width 76 height 11
paste input "[URL][DOMAIN_NAME]"
type input "[URL][DOMAIN_NAME]"
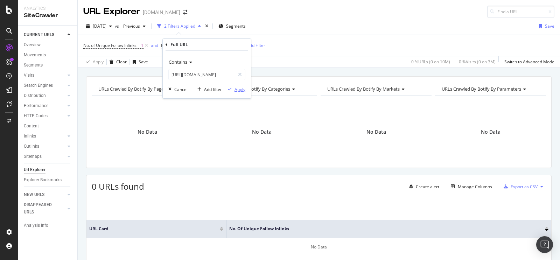
scroll to position [0, 0]
click at [237, 87] on div "Apply" at bounding box center [239, 89] width 11 height 6
click at [231, 45] on span "^.*[URL][DOMAIN_NAME]" at bounding box center [206, 46] width 50 height 10
click at [240, 74] on icon at bounding box center [240, 74] width 4 height 5
click at [223, 72] on input "text" at bounding box center [207, 74] width 76 height 11
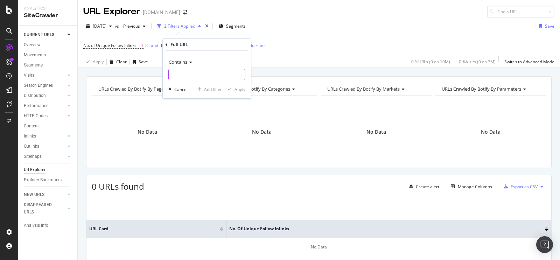
paste input "[URL][DOMAIN_NAME]"
type input "[URL][DOMAIN_NAME]"
click at [238, 88] on div "Apply" at bounding box center [239, 89] width 11 height 6
click at [231, 43] on span "^.*[URL][DOMAIN_NAME]" at bounding box center [206, 46] width 50 height 10
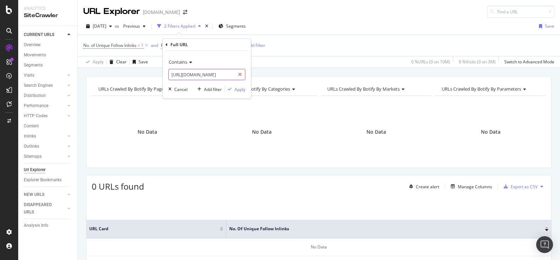
click at [239, 77] on icon at bounding box center [240, 74] width 4 height 5
click at [218, 74] on input "text" at bounding box center [207, 74] width 76 height 11
paste input "[URL][DOMAIN_NAME]"
type input "[URL][DOMAIN_NAME]"
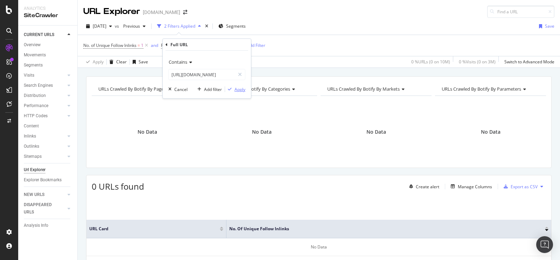
click at [235, 90] on div "Apply" at bounding box center [239, 89] width 11 height 6
click at [231, 46] on span "^.*[URL][DOMAIN_NAME]" at bounding box center [206, 46] width 50 height 10
click at [242, 73] on div at bounding box center [240, 74] width 10 height 11
click at [231, 73] on input "text" at bounding box center [207, 74] width 76 height 11
paste input "[URL][DOMAIN_NAME]"
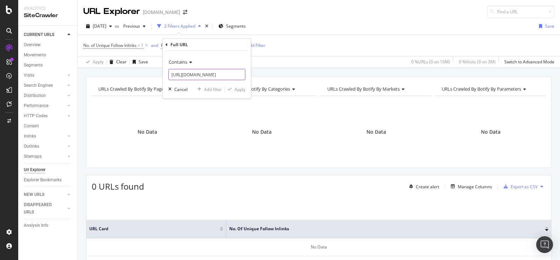
scroll to position [0, 122]
type input "[URL][DOMAIN_NAME]"
click at [239, 89] on div "Apply" at bounding box center [239, 89] width 11 height 6
click at [231, 47] on span "^.*[URL][DOMAIN_NAME]" at bounding box center [206, 46] width 50 height 10
click at [240, 71] on div at bounding box center [240, 74] width 10 height 11
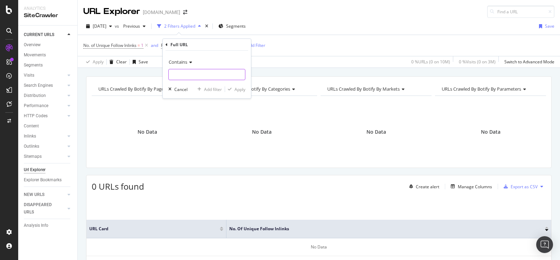
click at [224, 77] on input "text" at bounding box center [207, 74] width 76 height 11
paste input "[URL][DOMAIN_NAME]"
type input "[URL][DOMAIN_NAME]"
click at [231, 89] on icon "button" at bounding box center [230, 89] width 4 height 4
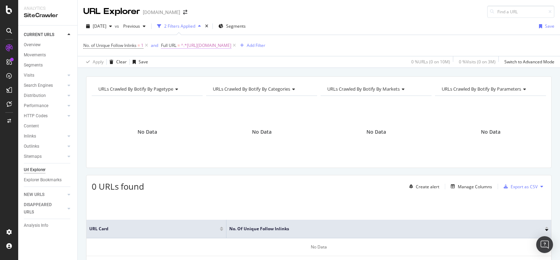
click at [231, 47] on span "^.*[URL][DOMAIN_NAME]" at bounding box center [206, 46] width 50 height 10
drag, startPoint x: 241, startPoint y: 73, endPoint x: 237, endPoint y: 74, distance: 3.8
click at [241, 73] on icon at bounding box center [240, 74] width 4 height 5
click at [226, 76] on input "text" at bounding box center [207, 74] width 76 height 11
paste input "[URL][DOMAIN_NAME]"
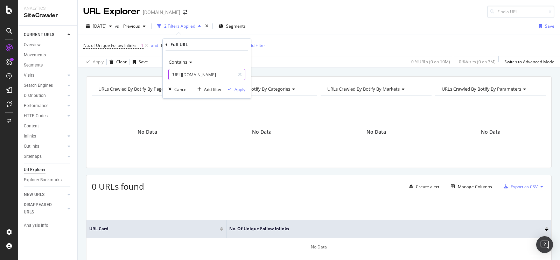
scroll to position [0, 138]
type input "[URL][DOMAIN_NAME]"
click at [235, 90] on div "Apply" at bounding box center [239, 89] width 11 height 6
click at [231, 48] on span "^.*[URL][DOMAIN_NAME]" at bounding box center [206, 46] width 50 height 10
click at [242, 73] on div at bounding box center [240, 74] width 10 height 11
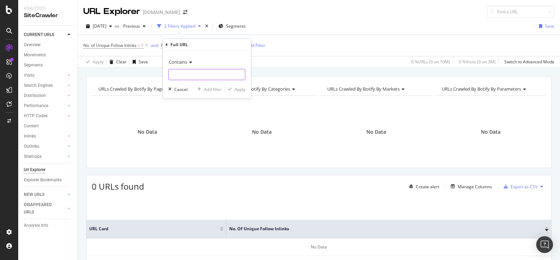
click at [227, 73] on input "text" at bounding box center [207, 74] width 76 height 11
paste input "[URL][DOMAIN_NAME]"
type input "[URL][DOMAIN_NAME]"
click at [235, 87] on div "Apply" at bounding box center [239, 89] width 11 height 6
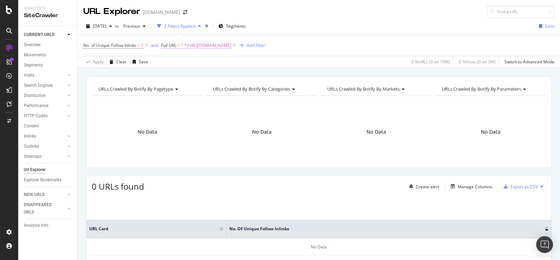
click at [231, 41] on span "^.*[URL][DOMAIN_NAME]" at bounding box center [206, 46] width 50 height 10
click at [241, 73] on icon at bounding box center [240, 74] width 4 height 5
click at [216, 76] on input "text" at bounding box center [207, 74] width 76 height 11
paste input "[URL][DOMAIN_NAME][MEDICAL_DATA]"
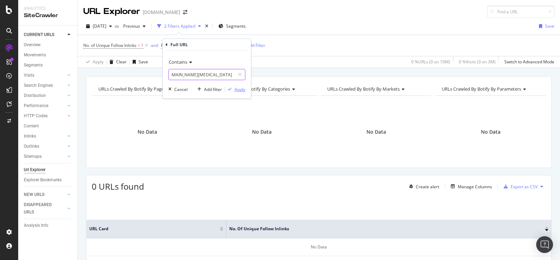
type input "[URL][DOMAIN_NAME][MEDICAL_DATA]"
click at [236, 88] on div "Apply" at bounding box center [239, 89] width 11 height 6
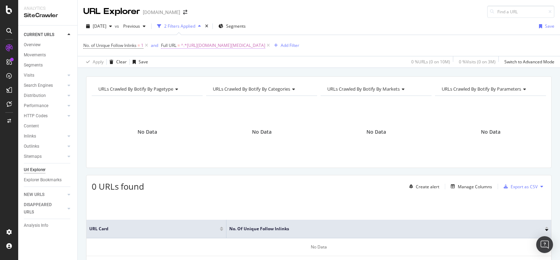
click at [265, 44] on span "^.*[URL][DOMAIN_NAME][MEDICAL_DATA]" at bounding box center [223, 46] width 84 height 10
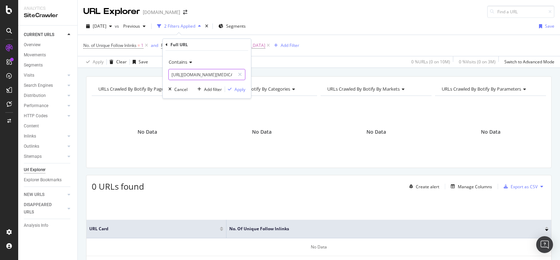
click at [219, 73] on input "[URL][DOMAIN_NAME][MEDICAL_DATA]" at bounding box center [202, 74] width 66 height 11
paste input "m-r-s-solar-private-limited-42382855/single-phase-inverter"
type input "[URL][DOMAIN_NAME]"
click at [238, 91] on div "Apply" at bounding box center [239, 89] width 11 height 6
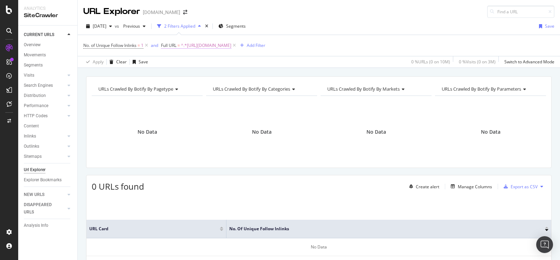
click at [231, 49] on span "^.*[URL][DOMAIN_NAME]" at bounding box center [206, 46] width 50 height 10
click at [239, 73] on icon at bounding box center [240, 74] width 4 height 5
click at [226, 76] on input "text" at bounding box center [207, 74] width 76 height 11
paste input "[URL][DOMAIN_NAME]"
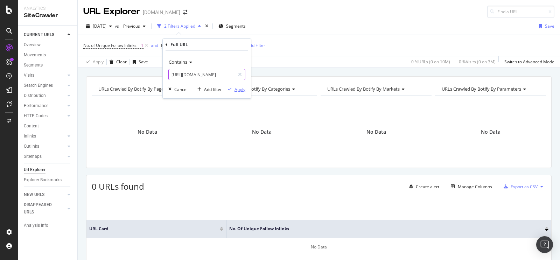
type input "[URL][DOMAIN_NAME]"
click at [237, 92] on div "Apply" at bounding box center [239, 89] width 11 height 6
click at [231, 47] on span "^.*[URL][DOMAIN_NAME]" at bounding box center [206, 46] width 50 height 10
click at [241, 76] on icon at bounding box center [240, 74] width 4 height 5
click at [237, 76] on input "text" at bounding box center [207, 74] width 76 height 11
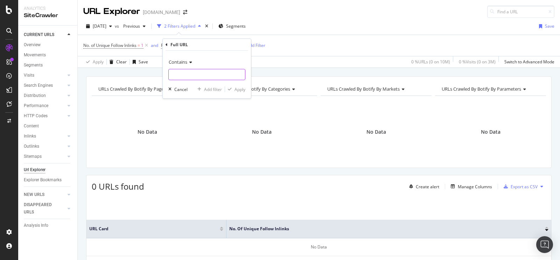
paste input "[URL][DOMAIN_NAME]"
type input "[URL][DOMAIN_NAME]"
click at [237, 87] on div "Apply" at bounding box center [239, 89] width 11 height 6
click at [231, 45] on span "^.*[URL][DOMAIN_NAME]" at bounding box center [206, 46] width 50 height 10
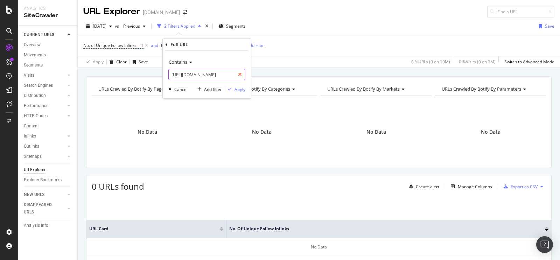
click at [241, 74] on icon at bounding box center [240, 74] width 4 height 5
click at [232, 75] on input "text" at bounding box center [207, 74] width 76 height 11
paste input "[URL][DOMAIN_NAME]"
type input "[URL][DOMAIN_NAME]"
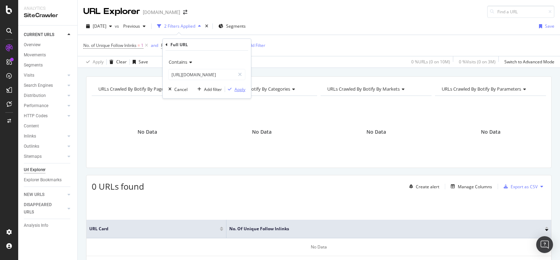
scroll to position [0, 0]
click at [241, 89] on div "Apply" at bounding box center [239, 89] width 11 height 6
click at [247, 40] on div "No. of Unique Follow Inlinks = 1 and Full URL = ^.*[URL][DOMAIN_NAME] Add Filter" at bounding box center [318, 45] width 471 height 21
click at [231, 41] on span "^.*[URL][DOMAIN_NAME]" at bounding box center [206, 46] width 50 height 10
click at [239, 74] on icon at bounding box center [240, 74] width 4 height 5
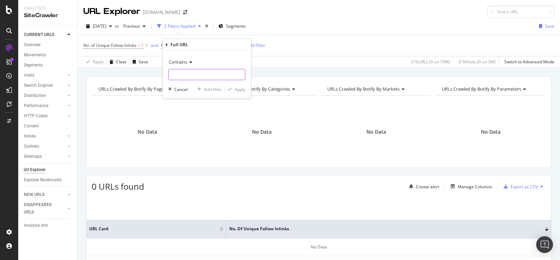
click at [237, 74] on input "text" at bounding box center [207, 74] width 76 height 11
paste input "[URL][DOMAIN_NAME]"
type input "[URL][DOMAIN_NAME]"
click at [241, 88] on div "Apply" at bounding box center [239, 89] width 11 height 6
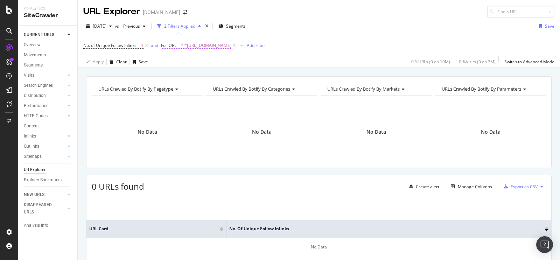
click at [231, 45] on span "^.*[URL][DOMAIN_NAME]" at bounding box center [206, 46] width 50 height 10
click at [241, 72] on icon at bounding box center [240, 74] width 4 height 5
click at [191, 75] on input "text" at bounding box center [207, 74] width 76 height 11
paste input "[URL][DOMAIN_NAME]"
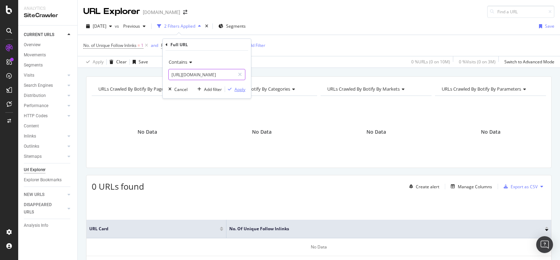
type input "[URL][DOMAIN_NAME]"
click at [232, 89] on div "button" at bounding box center [229, 89] width 9 height 4
click at [231, 48] on span "^.*[URL][DOMAIN_NAME]" at bounding box center [206, 46] width 50 height 10
click at [238, 74] on icon at bounding box center [240, 74] width 4 height 5
click at [223, 75] on input "text" at bounding box center [207, 74] width 76 height 11
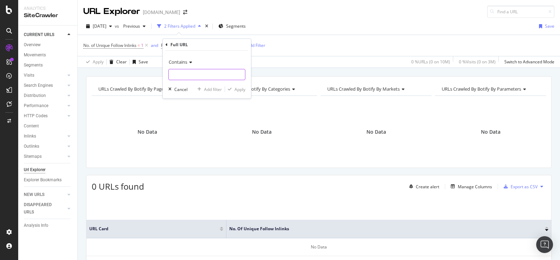
paste input "[URL][DOMAIN_NAME]"
type input "[URL][DOMAIN_NAME]"
click at [236, 90] on div "Apply" at bounding box center [239, 89] width 11 height 6
click at [231, 45] on span "^.*[URL][DOMAIN_NAME]" at bounding box center [206, 46] width 50 height 10
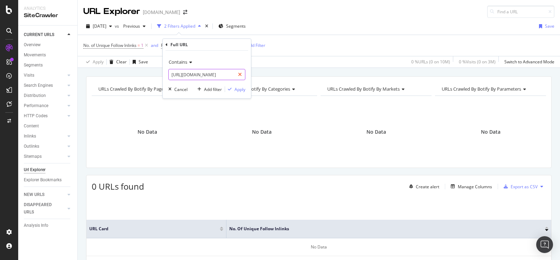
click at [241, 74] on icon at bounding box center [240, 74] width 4 height 5
click at [228, 75] on input "text" at bounding box center [207, 74] width 76 height 11
paste input "[URL][DOMAIN_NAME]"
type input "[URL][DOMAIN_NAME]"
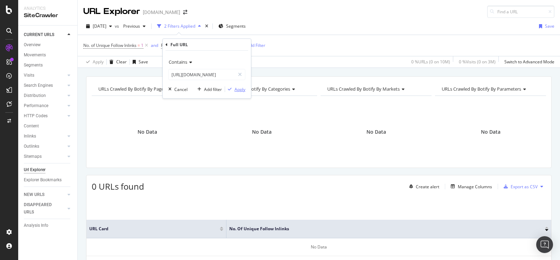
click at [239, 88] on div "Apply" at bounding box center [239, 89] width 11 height 6
click at [231, 48] on span "^.*[URL][DOMAIN_NAME]" at bounding box center [206, 46] width 50 height 10
click at [239, 75] on icon at bounding box center [240, 74] width 4 height 5
click at [226, 74] on input "text" at bounding box center [207, 74] width 76 height 11
paste input "[URL][DOMAIN_NAME]"
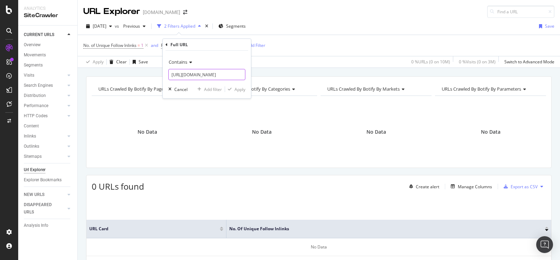
scroll to position [0, 71]
type input "[URL][DOMAIN_NAME]"
click at [241, 88] on div "Apply" at bounding box center [239, 89] width 11 height 6
click at [231, 48] on span "^.*[URL][DOMAIN_NAME]" at bounding box center [206, 46] width 50 height 10
click at [238, 74] on icon at bounding box center [240, 74] width 4 height 5
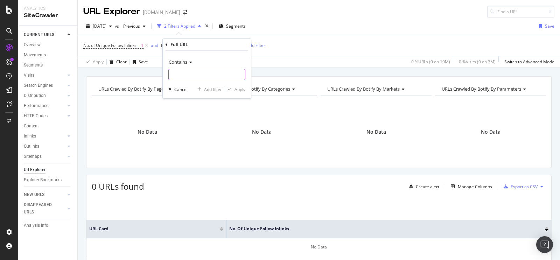
click at [202, 74] on input "text" at bounding box center [207, 74] width 76 height 11
paste input "[URL][DOMAIN_NAME]"
type input "[URL][DOMAIN_NAME]"
click at [233, 89] on div "button" at bounding box center [229, 89] width 9 height 4
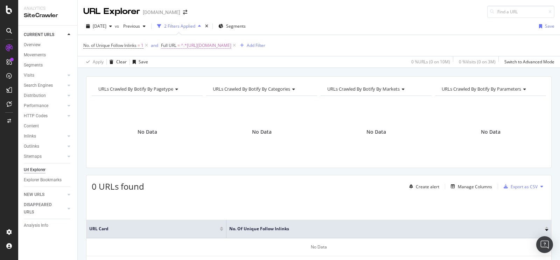
click at [221, 45] on span "^.*[URL][DOMAIN_NAME]" at bounding box center [206, 46] width 50 height 10
click at [242, 76] on div at bounding box center [240, 74] width 10 height 11
click at [227, 75] on input "text" at bounding box center [207, 74] width 76 height 11
paste input "[URL][DOMAIN_NAME]"
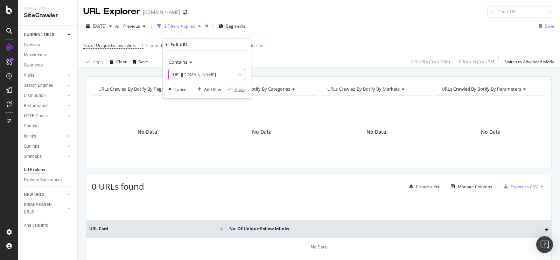
type input "[URL][DOMAIN_NAME]"
click at [237, 90] on div "Apply" at bounding box center [239, 89] width 11 height 6
click at [219, 46] on span "^.*[URL][DOMAIN_NAME]" at bounding box center [206, 46] width 50 height 10
click at [242, 72] on div at bounding box center [240, 74] width 10 height 11
click at [223, 73] on input "text" at bounding box center [207, 74] width 76 height 11
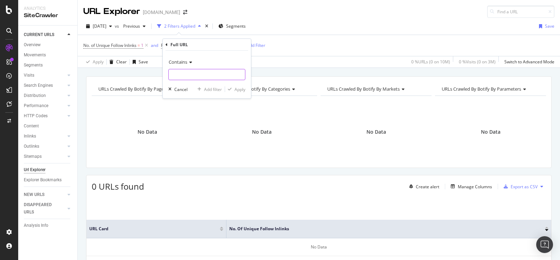
paste input "[URL][DOMAIN_NAME]"
type input "[URL][DOMAIN_NAME]"
click at [234, 88] on div "Apply" at bounding box center [239, 89] width 11 height 6
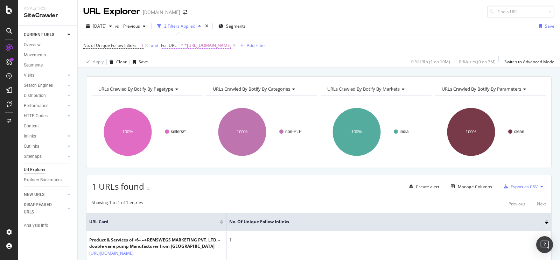
click at [231, 45] on span "^.*[URL][DOMAIN_NAME]" at bounding box center [206, 46] width 50 height 10
click at [239, 73] on icon at bounding box center [240, 74] width 4 height 5
click at [203, 77] on input "text" at bounding box center [207, 74] width 76 height 11
paste input "[URL][DOMAIN_NAME]"
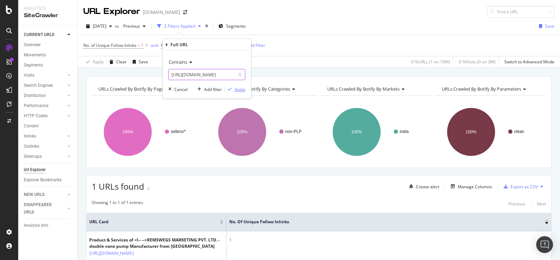
type input "[URL][DOMAIN_NAME]"
click at [241, 89] on div "Apply" at bounding box center [239, 89] width 11 height 6
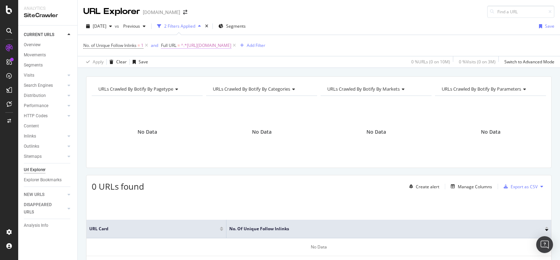
click at [219, 47] on span "^.*[URL][DOMAIN_NAME]" at bounding box center [206, 46] width 50 height 10
click at [242, 74] on div at bounding box center [240, 74] width 10 height 11
click at [229, 74] on input "text" at bounding box center [207, 74] width 76 height 11
paste input "[URL][DOMAIN_NAME]"
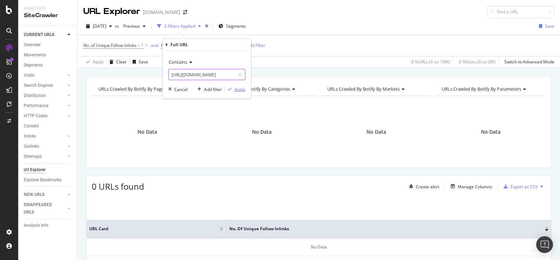
type input "[URL][DOMAIN_NAME]"
click at [241, 89] on div "Apply" at bounding box center [239, 89] width 11 height 6
click at [231, 48] on span "^.*[URL][DOMAIN_NAME]" at bounding box center [206, 46] width 50 height 10
click at [241, 75] on icon at bounding box center [240, 74] width 4 height 5
click at [230, 77] on input "text" at bounding box center [207, 74] width 76 height 11
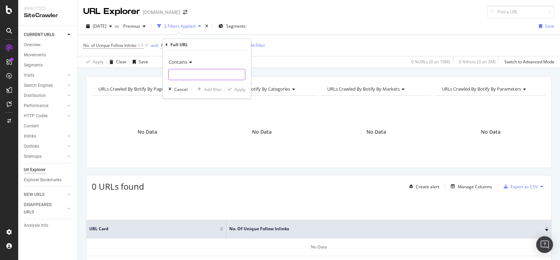
paste input "[URL][DOMAIN_NAME]"
type input "[URL][DOMAIN_NAME]"
click at [237, 90] on div "Apply" at bounding box center [239, 89] width 11 height 6
click at [211, 41] on span "^.*[URL][DOMAIN_NAME]" at bounding box center [206, 46] width 50 height 10
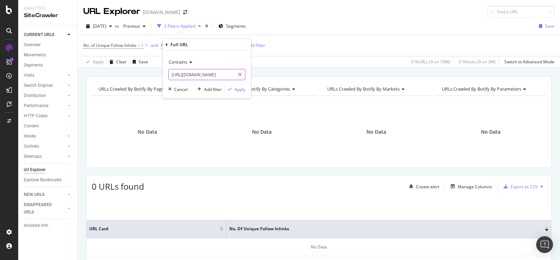
click at [242, 73] on div at bounding box center [240, 74] width 10 height 11
click at [222, 73] on input "text" at bounding box center [207, 74] width 76 height 11
paste input "[URL][DOMAIN_NAME]"
type input "[URL][DOMAIN_NAME]"
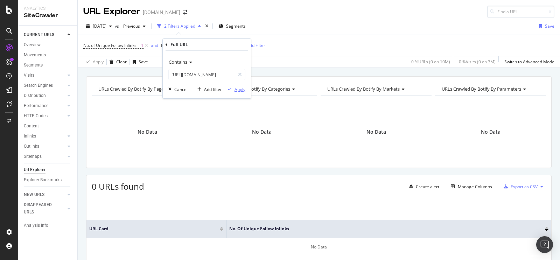
click at [240, 88] on div "Apply" at bounding box center [239, 89] width 11 height 6
click at [231, 45] on span "^.*[URL][DOMAIN_NAME]" at bounding box center [206, 46] width 50 height 10
click at [243, 71] on div at bounding box center [240, 74] width 10 height 11
click at [222, 79] on input "text" at bounding box center [207, 74] width 76 height 11
paste input "[URL][DOMAIN_NAME]"
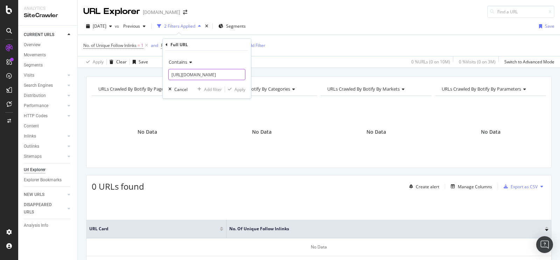
scroll to position [0, 130]
type input "[URL][DOMAIN_NAME]"
click at [241, 91] on div "Apply" at bounding box center [239, 89] width 11 height 6
click at [231, 45] on span "^.*[URL][DOMAIN_NAME]" at bounding box center [206, 46] width 50 height 10
click at [240, 72] on icon at bounding box center [240, 74] width 4 height 5
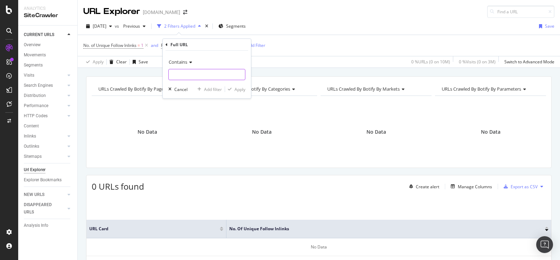
click at [228, 74] on input "text" at bounding box center [207, 74] width 76 height 11
paste input "[URL][DOMAIN_NAME]"
type input "[URL][DOMAIN_NAME]"
click at [240, 90] on div "Apply" at bounding box center [239, 89] width 11 height 6
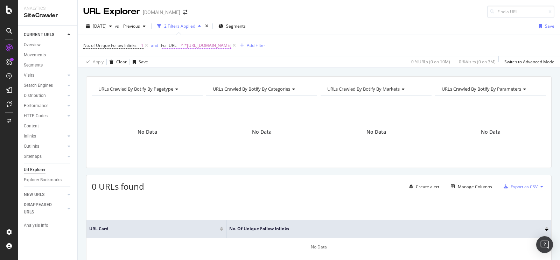
click at [231, 47] on span "^.*[URL][DOMAIN_NAME]" at bounding box center [206, 46] width 50 height 10
click at [241, 75] on icon at bounding box center [240, 74] width 4 height 5
click at [232, 76] on input "text" at bounding box center [207, 74] width 76 height 11
paste input "[URL][DOMAIN_NAME]"
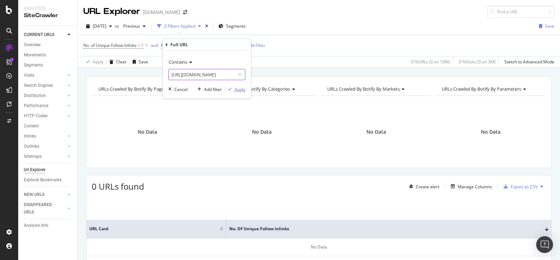
type input "[URL][DOMAIN_NAME]"
click at [239, 92] on div "Apply" at bounding box center [239, 89] width 11 height 6
click at [231, 44] on span "^.*[URL][DOMAIN_NAME]" at bounding box center [206, 46] width 50 height 10
click at [238, 73] on icon at bounding box center [240, 74] width 4 height 5
click at [223, 74] on input "text" at bounding box center [207, 74] width 76 height 11
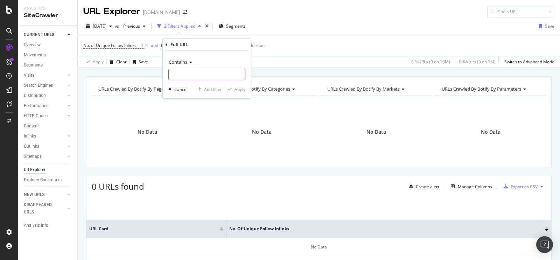
paste input "[URL][DOMAIN_NAME]"
type input "[URL][DOMAIN_NAME]"
click at [234, 90] on div "Apply" at bounding box center [239, 89] width 11 height 6
click at [231, 45] on span "^.*[URL][DOMAIN_NAME]" at bounding box center [206, 46] width 50 height 10
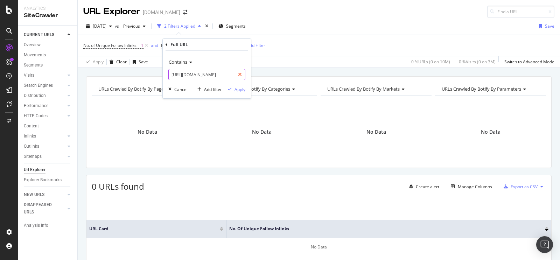
click at [241, 73] on icon at bounding box center [240, 74] width 4 height 5
click at [233, 76] on input "text" at bounding box center [207, 74] width 76 height 11
paste input "[URL][DOMAIN_NAME]"
type input "[URL][DOMAIN_NAME]"
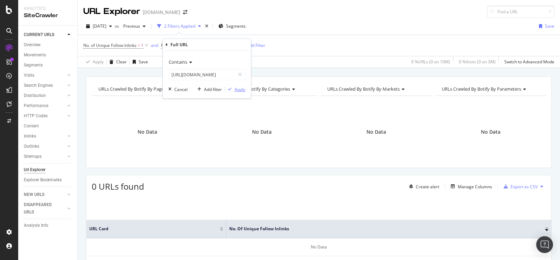
click at [239, 92] on div "Apply" at bounding box center [239, 89] width 11 height 6
click at [231, 47] on span "^.*[URL][DOMAIN_NAME]" at bounding box center [206, 46] width 50 height 10
click at [239, 72] on icon at bounding box center [240, 74] width 4 height 5
click at [218, 74] on input "text" at bounding box center [207, 74] width 76 height 11
paste input "[URL][DOMAIN_NAME]"
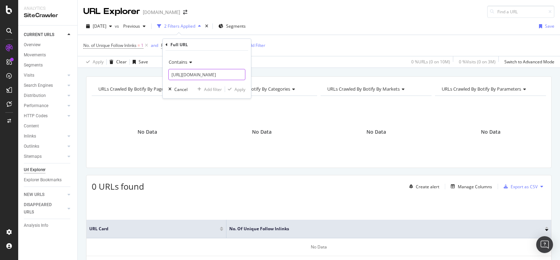
scroll to position [0, 119]
type input "[URL][DOMAIN_NAME]"
click at [237, 87] on div "Apply" at bounding box center [239, 89] width 11 height 6
click at [231, 45] on span "^.*[URL][DOMAIN_NAME]" at bounding box center [206, 46] width 50 height 10
click at [242, 75] on div at bounding box center [240, 74] width 10 height 11
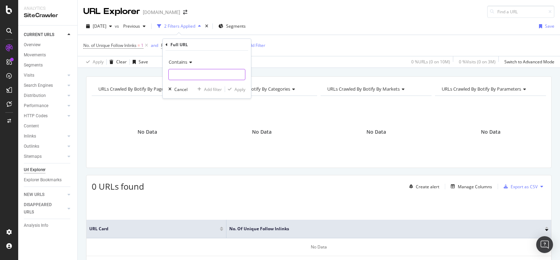
click at [216, 79] on input "text" at bounding box center [207, 74] width 76 height 11
paste input "[URL][DOMAIN_NAME]"
type input "[URL][DOMAIN_NAME]"
click at [236, 93] on button "Apply" at bounding box center [235, 89] width 20 height 7
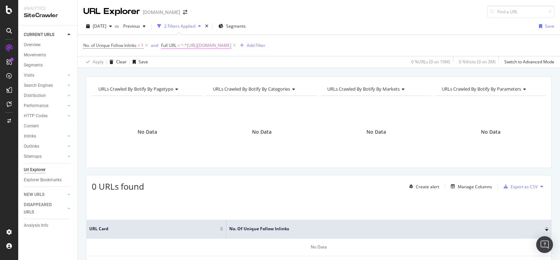
click at [218, 45] on span "^.*[URL][DOMAIN_NAME]" at bounding box center [206, 46] width 50 height 10
click at [241, 76] on icon at bounding box center [240, 74] width 4 height 5
click at [227, 74] on input "text" at bounding box center [207, 74] width 76 height 11
paste input "[URL][DOMAIN_NAME]"
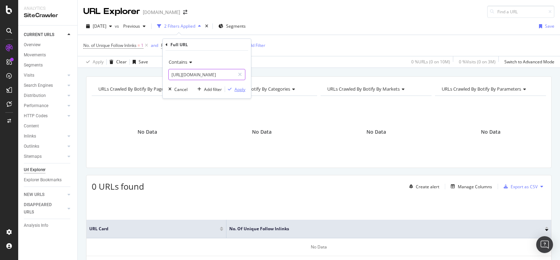
type input "[URL][DOMAIN_NAME]"
click at [239, 88] on div "Apply" at bounding box center [239, 89] width 11 height 6
click at [231, 43] on span "^.*[URL][DOMAIN_NAME]" at bounding box center [206, 46] width 50 height 10
click at [238, 74] on icon at bounding box center [240, 74] width 4 height 5
click at [223, 76] on input "text" at bounding box center [207, 74] width 76 height 11
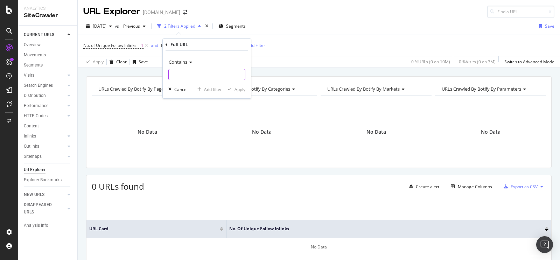
paste input "[URL][DOMAIN_NAME]"
type input "[URL][DOMAIN_NAME]"
click at [234, 89] on div "Apply" at bounding box center [239, 89] width 11 height 6
click at [231, 46] on span "^.*[URL][DOMAIN_NAME]" at bounding box center [206, 46] width 50 height 10
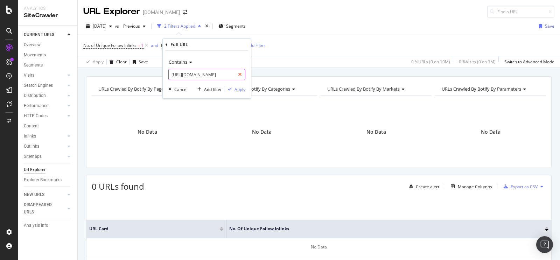
click at [241, 75] on icon at bounding box center [240, 74] width 4 height 5
click at [230, 74] on input "text" at bounding box center [207, 74] width 76 height 11
paste input "[URL][DOMAIN_NAME]"
type input "[URL][DOMAIN_NAME]"
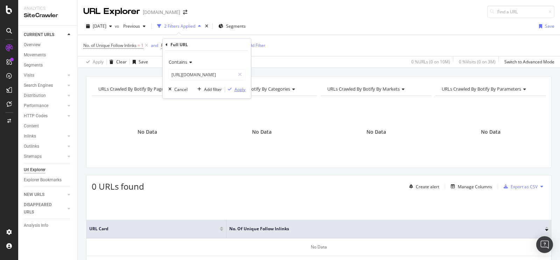
click at [241, 89] on div "Apply" at bounding box center [239, 89] width 11 height 6
click at [231, 42] on span "^.*[URL][DOMAIN_NAME]" at bounding box center [206, 46] width 50 height 10
click at [243, 73] on div at bounding box center [240, 74] width 10 height 11
click at [221, 76] on input "text" at bounding box center [207, 74] width 76 height 11
type input "v"
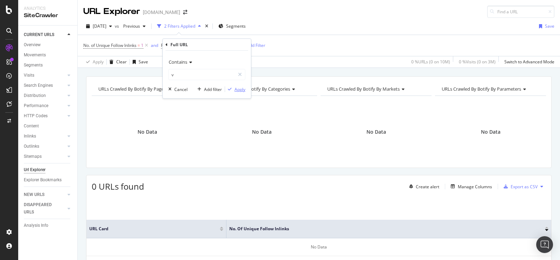
click at [230, 88] on icon "button" at bounding box center [230, 89] width 4 height 4
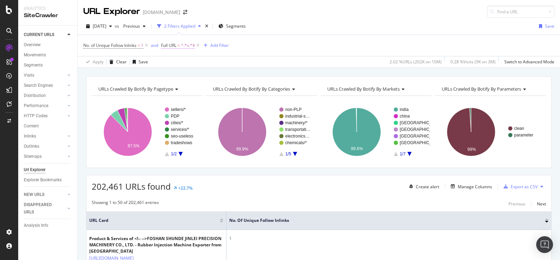
click at [189, 44] on span "^.*v.*$" at bounding box center [188, 46] width 14 height 10
click at [243, 74] on div at bounding box center [240, 74] width 10 height 11
click at [223, 75] on input "text" at bounding box center [207, 74] width 76 height 11
paste input "[URL][DOMAIN_NAME]"
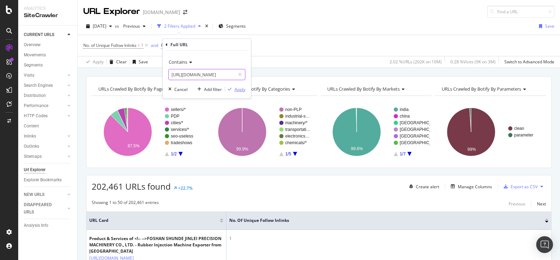
type input "[URL][DOMAIN_NAME]"
drag, startPoint x: 233, startPoint y: 87, endPoint x: 237, endPoint y: 87, distance: 4.2
click at [237, 87] on div "Apply" at bounding box center [235, 89] width 20 height 6
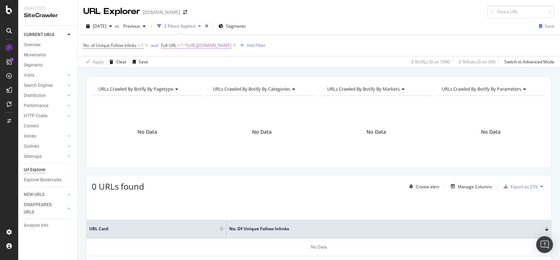
click at [231, 43] on span "^.*[URL][DOMAIN_NAME]" at bounding box center [206, 46] width 50 height 10
click at [239, 73] on icon at bounding box center [240, 74] width 4 height 5
click at [231, 76] on input "text" at bounding box center [207, 74] width 76 height 11
paste input "[URL][DOMAIN_NAME]"
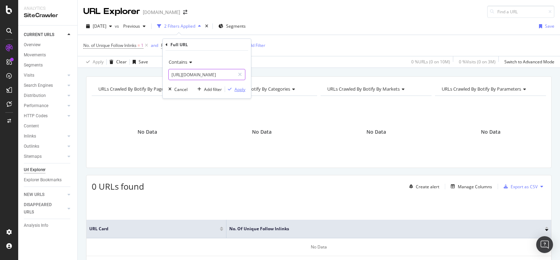
type input "[URL][DOMAIN_NAME]"
click at [240, 88] on div "Apply" at bounding box center [239, 89] width 11 height 6
click at [231, 47] on span "^.*[URL][DOMAIN_NAME]" at bounding box center [206, 46] width 50 height 10
click at [225, 74] on input "[URL][DOMAIN_NAME]" at bounding box center [202, 74] width 66 height 11
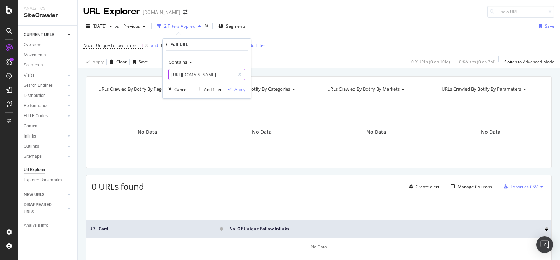
click at [239, 74] on icon at bounding box center [240, 74] width 4 height 5
click at [228, 75] on input "text" at bounding box center [207, 74] width 76 height 11
paste input "[URL][DOMAIN_NAME]"
type input "[URL][DOMAIN_NAME]"
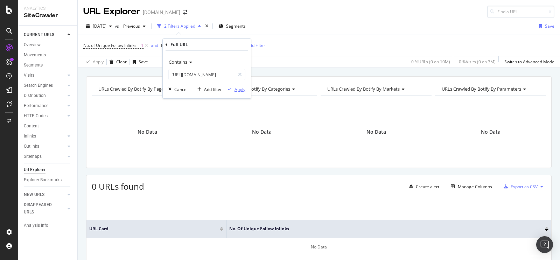
click at [239, 90] on div "Apply" at bounding box center [239, 89] width 11 height 6
click at [231, 42] on span "^.*[URL][DOMAIN_NAME]" at bounding box center [206, 46] width 50 height 10
click at [239, 73] on icon at bounding box center [240, 74] width 4 height 5
click at [223, 74] on input "text" at bounding box center [207, 74] width 76 height 11
paste input "[URL][DOMAIN_NAME]"
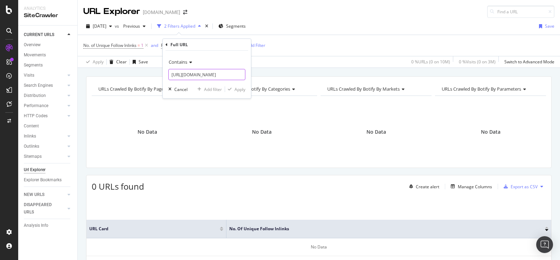
scroll to position [0, 125]
type input "[URL][DOMAIN_NAME]"
click at [241, 87] on div "Apply" at bounding box center [239, 89] width 11 height 6
click at [231, 46] on span "^.*[URL][DOMAIN_NAME]" at bounding box center [206, 46] width 50 height 10
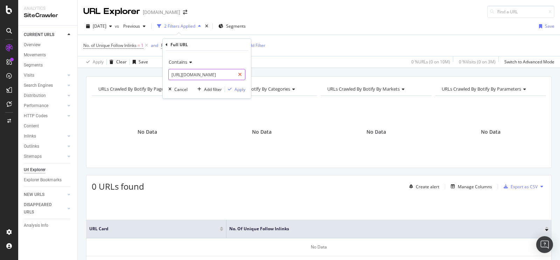
click at [240, 75] on icon at bounding box center [240, 74] width 4 height 5
click at [225, 76] on input "text" at bounding box center [207, 74] width 76 height 11
paste input "[URL][DOMAIN_NAME]"
type input "[URL][DOMAIN_NAME]"
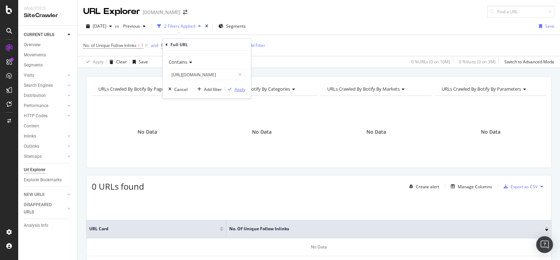
click at [239, 88] on div "Apply" at bounding box center [239, 89] width 11 height 6
click at [221, 49] on span "^.*[URL][DOMAIN_NAME]" at bounding box center [206, 46] width 50 height 10
drag, startPoint x: 241, startPoint y: 76, endPoint x: 229, endPoint y: 75, distance: 11.9
click at [241, 76] on icon at bounding box center [240, 74] width 4 height 5
click at [218, 73] on input "text" at bounding box center [207, 74] width 76 height 11
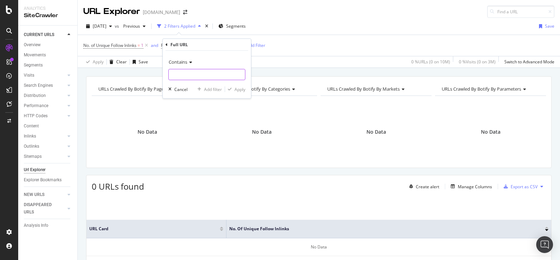
paste input "https://www.tradeindia.com/products/modern-style-top-1242107.html"
type input "https://www.tradeindia.com/products/modern-style-top-1242107.html"
click at [236, 91] on div "Apply" at bounding box center [239, 89] width 11 height 6
click at [231, 43] on span "^.*https://www.tradeindia.com/products/modern-style-top-1242107.html.*$" at bounding box center [206, 46] width 50 height 10
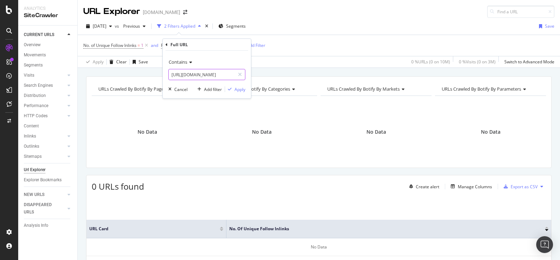
click at [240, 73] on icon at bounding box center [240, 74] width 4 height 5
click at [222, 75] on input "text" at bounding box center [207, 74] width 76 height 11
paste input "https://www.tradeindia.com/products/slim-fit-top-1241564.html"
type input "https://www.tradeindia.com/products/slim-fit-top-1241564.html"
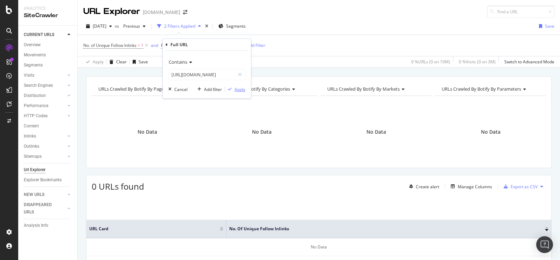
click at [238, 88] on div "Apply" at bounding box center [239, 89] width 11 height 6
click at [218, 45] on span "^.*https://www.tradeindia.com/products/slim-fit-top-1241564.html.*$" at bounding box center [206, 46] width 50 height 10
click at [241, 74] on icon at bounding box center [240, 74] width 4 height 5
click at [225, 73] on input "text" at bounding box center [207, 74] width 76 height 11
paste input "https://www.tradeindia.com/products/style-cotton-ladies-top-1241980.html"
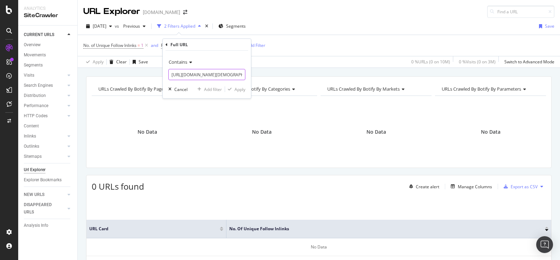
scroll to position [0, 86]
type input "https://www.tradeindia.com/products/style-cotton-ladies-top-1241980.html"
click at [239, 90] on div "Apply" at bounding box center [239, 89] width 11 height 6
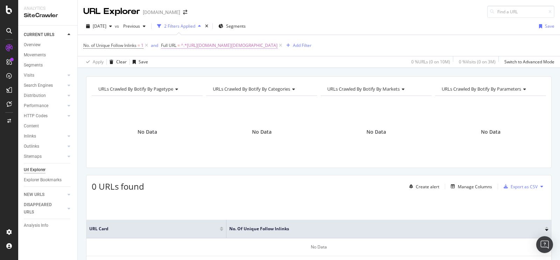
click at [242, 47] on span "^.*https://www.tradeindia.com/products/style-cotton-ladies-top-1241980.html.*$" at bounding box center [229, 46] width 97 height 10
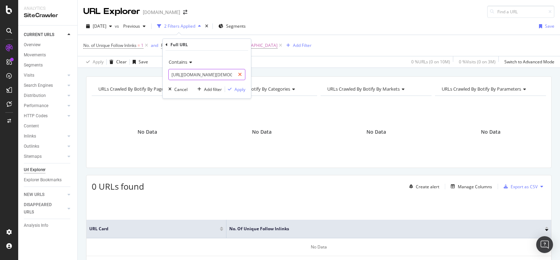
click at [241, 75] on icon at bounding box center [240, 74] width 4 height 5
click at [227, 76] on input "text" at bounding box center [207, 74] width 76 height 11
paste input "https://www.tradeindia.com/products/cotton-ladies-top-1234095.html"
type input "https://www.tradeindia.com/products/cotton-ladies-top-1234095.html"
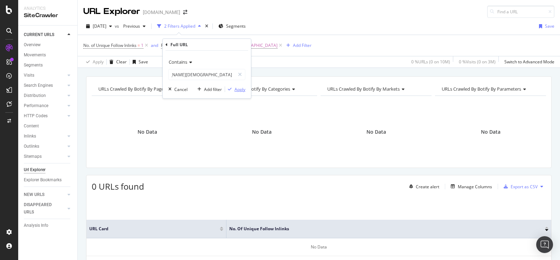
click at [237, 90] on div "Apply" at bounding box center [239, 89] width 11 height 6
click at [271, 43] on span "^.*https://www.tradeindia.com/products/cotton-ladies-top-1234095.html.*$" at bounding box center [229, 46] width 97 height 10
click at [240, 73] on icon at bounding box center [240, 74] width 4 height 5
click at [228, 74] on input "text" at bounding box center [207, 74] width 76 height 11
paste input "https://www.tradeindia.com/products/cotton-sleeveless-top-1310707.html"
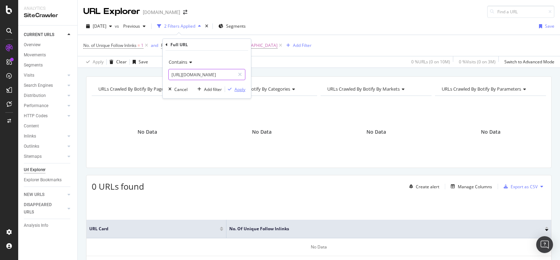
scroll to position [0, 84]
type input "https://www.tradeindia.com/products/cotton-sleeveless-top-1310707.html"
click at [240, 92] on div "Apply" at bounding box center [239, 89] width 11 height 6
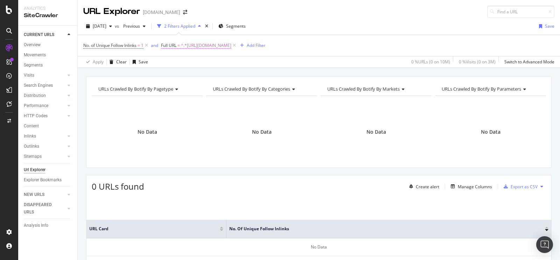
click at [231, 46] on span "^.*https://www.tradeindia.com/products/cotton-sleeveless-top-1310707.html.*$" at bounding box center [206, 46] width 50 height 10
click at [239, 73] on icon at bounding box center [240, 74] width 4 height 5
click at [218, 76] on input "text" at bounding box center [207, 74] width 76 height 11
paste input "https://www.tradeindia.com/products/sleeveless-ladies-tops-1241580.html"
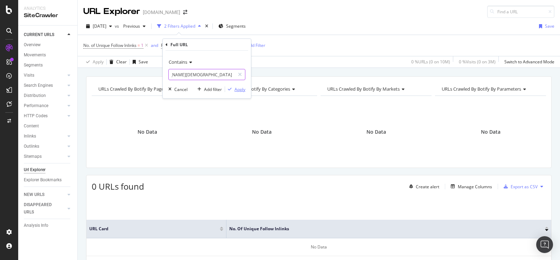
type input "https://www.tradeindia.com/products/sleeveless-ladies-tops-1241580.html"
click at [236, 88] on div "Apply" at bounding box center [239, 89] width 11 height 6
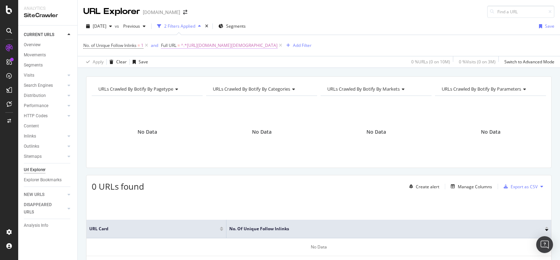
click at [236, 43] on span "^.*https://www.tradeindia.com/products/sleeveless-ladies-tops-1241580.html.*$" at bounding box center [229, 46] width 97 height 10
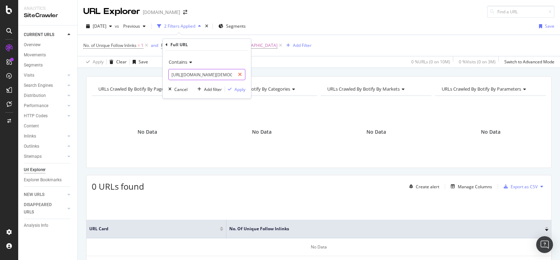
click at [237, 73] on div at bounding box center [240, 74] width 10 height 11
click at [229, 74] on input "text" at bounding box center [207, 74] width 76 height 11
paste input "https://www.tradeindia.com/products/fancy-long-top-1310749.html"
type input "https://www.tradeindia.com/products/fancy-long-top-1310749.html"
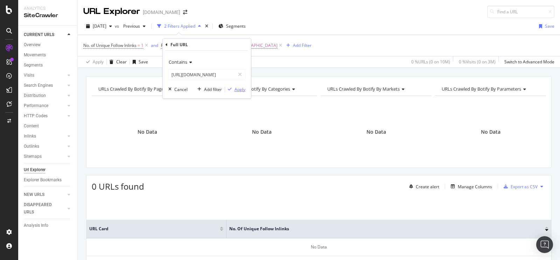
click at [242, 87] on div "Apply" at bounding box center [239, 89] width 11 height 6
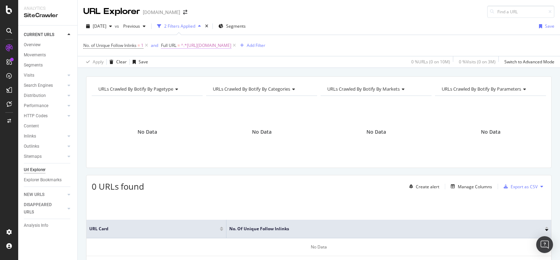
click at [231, 44] on span "^.*https://www.tradeindia.com/products/fancy-long-top-1310749.html.*$" at bounding box center [206, 46] width 50 height 10
click at [242, 71] on div at bounding box center [240, 74] width 10 height 11
click at [233, 73] on input "text" at bounding box center [207, 74] width 76 height 11
paste input "https://www.tradeindia.com/products/women-fancy-top-1310656.html"
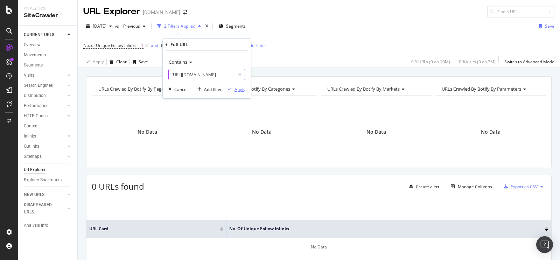
type input "https://www.tradeindia.com/products/women-fancy-top-1310656.html"
click at [241, 88] on div "Apply" at bounding box center [239, 89] width 11 height 6
click at [231, 44] on span "^.*https://www.tradeindia.com/products/women-fancy-top-1310656.html.*$" at bounding box center [206, 46] width 50 height 10
click at [241, 71] on div at bounding box center [240, 74] width 10 height 11
click at [226, 72] on input "text" at bounding box center [207, 74] width 76 height 11
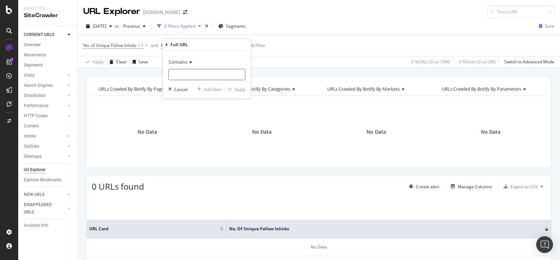
paste input "https://www.tradeindia.com/products/pharmaceutical-refrigerator-c1865201.html"
type input "https://www.tradeindia.com/products/pharmaceutical-refrigerator-c1865201.html"
click at [239, 86] on div "Apply" at bounding box center [239, 89] width 11 height 6
click at [231, 43] on span "^.*https://www.tradeindia.com/products/pharmaceutical-refrigerator-c1865201.htm…" at bounding box center [206, 46] width 50 height 10
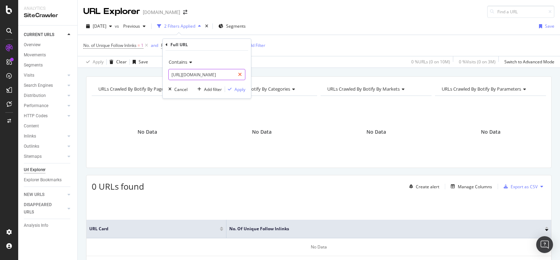
click at [242, 75] on div at bounding box center [240, 74] width 10 height 11
click at [229, 75] on input "text" at bounding box center [207, 74] width 76 height 11
paste input "https://www.tradeindia.com/products/vertical-deep-freezer-c1865207.html"
type input "https://www.tradeindia.com/products/vertical-deep-freezer-c1865207.html"
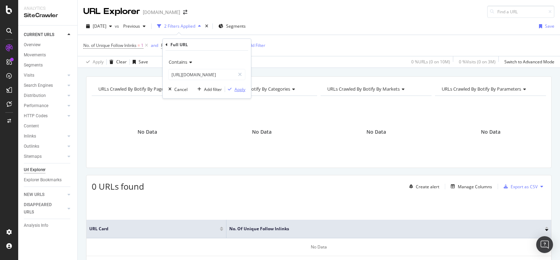
click at [234, 91] on div "button" at bounding box center [229, 89] width 9 height 4
click at [231, 44] on span "^.*https://www.tradeindia.com/products/vertical-deep-freezer-c1865207.html.*$" at bounding box center [206, 46] width 50 height 10
click at [240, 75] on icon at bounding box center [240, 74] width 4 height 5
click at [230, 75] on input "text" at bounding box center [207, 74] width 76 height 11
click at [236, 94] on div "Contains Cancel Add filter Apply" at bounding box center [207, 75] width 88 height 48
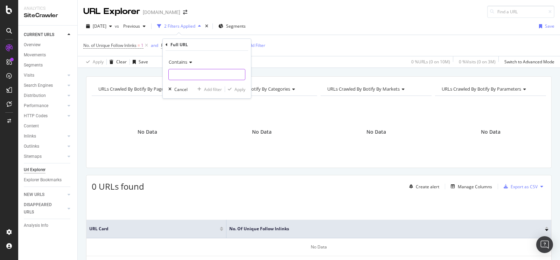
click at [231, 79] on input "text" at bounding box center [207, 74] width 76 height 11
paste input "https://www.tradeindia.com/products/150-degrees-freezer-c2371807.html"
type input "https://www.tradeindia.com/products/150-degrees-freezer-c2371807.html"
click at [236, 90] on div "Apply" at bounding box center [239, 89] width 11 height 6
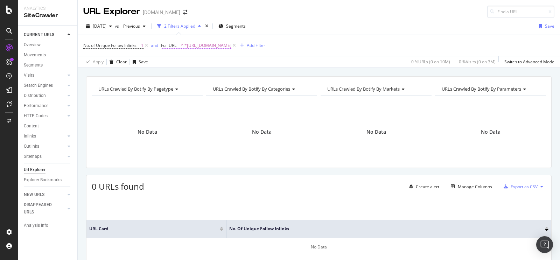
click at [231, 44] on span "^.*https://www.tradeindia.com/products/150-degrees-freezer-c2371807.html.*$" at bounding box center [206, 46] width 50 height 10
click at [238, 73] on icon at bounding box center [240, 74] width 4 height 5
click at [226, 74] on input "text" at bounding box center [207, 74] width 76 height 11
paste input "https://www.tradeindia.com/products/h-bio-ice-machine-c2666842.html"
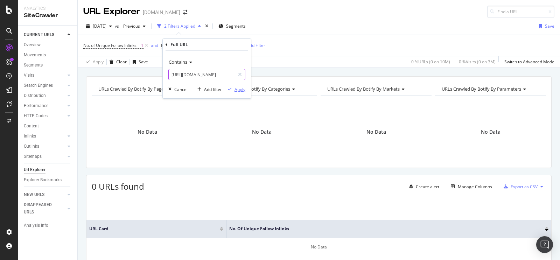
type input "https://www.tradeindia.com/products/h-bio-ice-machine-c2666842.html"
drag, startPoint x: 240, startPoint y: 91, endPoint x: 257, endPoint y: 81, distance: 19.7
click at [240, 91] on div "Apply" at bounding box center [239, 89] width 11 height 6
click at [214, 44] on span "^.*https://www.tradeindia.com/products/h-bio-ice-machine-c2666842.html.*$" at bounding box center [206, 46] width 50 height 10
click at [240, 72] on icon at bounding box center [240, 74] width 4 height 5
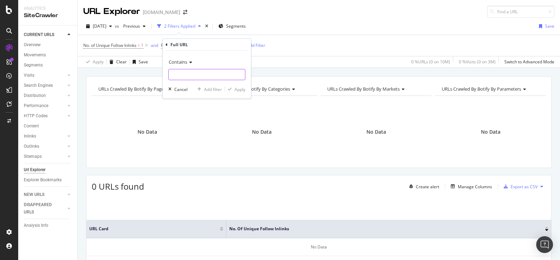
click at [224, 75] on input "text" at bounding box center [207, 74] width 76 height 11
paste input "https://www.tradeindia.com/products/biological-safety-cabinet-c1865181.html"
type input "https://www.tradeindia.com/products/biological-safety-cabinet-c1865181.html"
click at [240, 91] on div "Apply" at bounding box center [239, 89] width 11 height 6
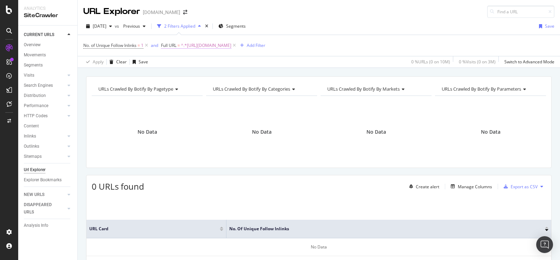
click at [231, 47] on span "^.*https://www.tradeindia.com/products/biological-safety-cabinet-c1865181.html.…" at bounding box center [206, 46] width 50 height 10
click at [239, 72] on icon at bounding box center [240, 74] width 4 height 5
click at [232, 73] on input "text" at bounding box center [207, 74] width 76 height 11
type input "v"
click at [242, 91] on div "Apply" at bounding box center [239, 89] width 11 height 6
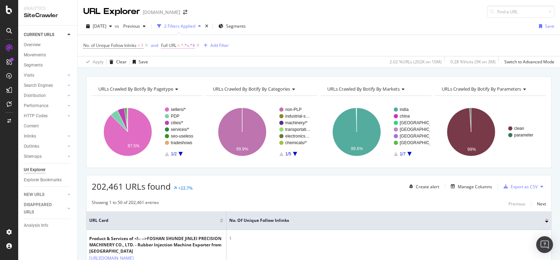
click at [188, 46] on span "^.*v.*$" at bounding box center [188, 46] width 14 height 10
click at [238, 88] on div "Apply" at bounding box center [239, 89] width 11 height 6
click at [186, 45] on span "^.*v.*$" at bounding box center [188, 46] width 14 height 10
paste input "https://www.tradeindia.com/products/undefined-c2630574.html"
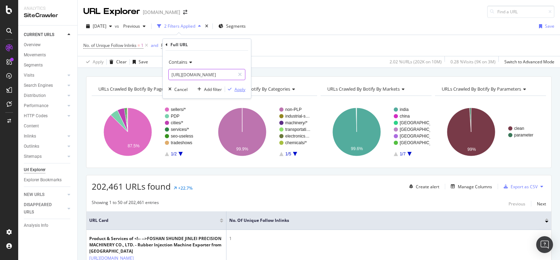
type input "https://www.tradeindia.com/products/undefined-c2630574.html"
click at [245, 88] on div "Apply" at bounding box center [239, 89] width 11 height 6
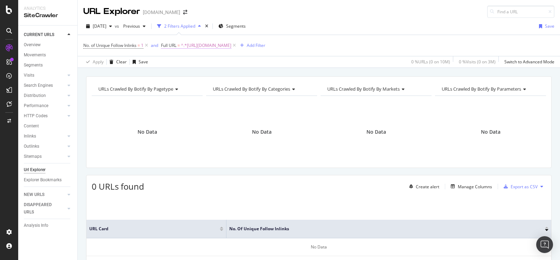
click at [231, 47] on span "^.*https://www.tradeindia.com/products/undefined-c2630574.html.*$" at bounding box center [206, 46] width 50 height 10
click at [216, 74] on input "https://www.tradeindia.com/products/undefined-c2630574.html" at bounding box center [202, 74] width 66 height 11
click at [239, 76] on icon at bounding box center [240, 74] width 4 height 5
click at [230, 73] on input "text" at bounding box center [207, 74] width 76 height 11
paste input "https://www.tradeindia.com/products/positive-pressure-spe-manifolds-535354.html"
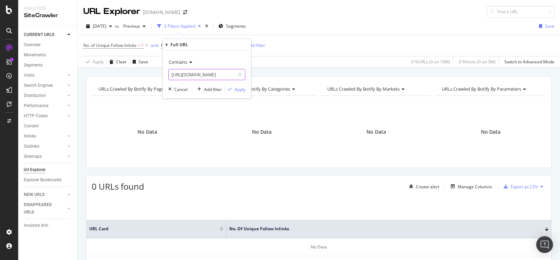
scroll to position [0, 103]
type input "https://www.tradeindia.com/products/positive-pressure-spe-manifolds-535354.html"
click at [237, 88] on div "Apply" at bounding box center [239, 89] width 11 height 6
click at [231, 45] on span "^.*https://www.tradeindia.com/products/positive-pressure-spe-manifolds-535354.h…" at bounding box center [206, 46] width 50 height 10
click at [240, 76] on icon at bounding box center [240, 74] width 4 height 5
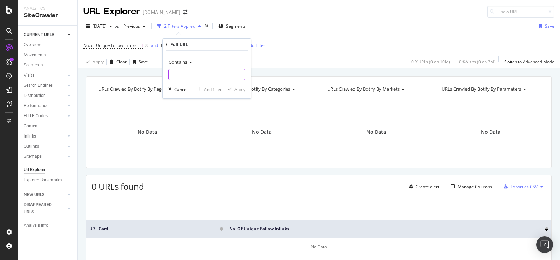
click at [207, 74] on input "text" at bounding box center [207, 74] width 76 height 11
paste input "https://www.tradeindia.com/products/multi-pulse-vortexer-vibromax-535351.html"
type input "https://www.tradeindia.com/products/multi-pulse-vortexer-vibromax-535351.html"
click at [238, 88] on div "Apply" at bounding box center [239, 89] width 11 height 6
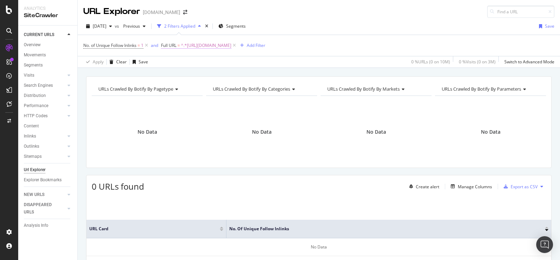
click at [231, 47] on span "^.*https://www.tradeindia.com/products/multi-pulse-vortexer-vibromax-535351.htm…" at bounding box center [206, 46] width 50 height 10
click at [240, 74] on icon at bounding box center [240, 74] width 4 height 5
click at [231, 76] on input "text" at bounding box center [207, 74] width 76 height 11
paste input "https://www.tradeindia.com/products/durable-biological-safety-cabinet-5401046.h…"
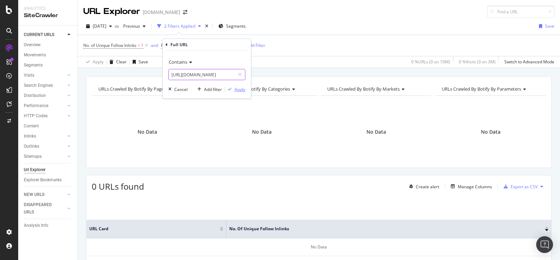
type input "https://www.tradeindia.com/products/durable-biological-safety-cabinet-5401046.h…"
click at [237, 87] on div "Apply" at bounding box center [239, 89] width 11 height 6
click at [231, 43] on span "^.*https://www.tradeindia.com/products/durable-biological-safety-cabinet-540104…" at bounding box center [206, 46] width 50 height 10
click at [240, 75] on icon at bounding box center [240, 74] width 4 height 5
click at [232, 74] on input "text" at bounding box center [207, 74] width 76 height 11
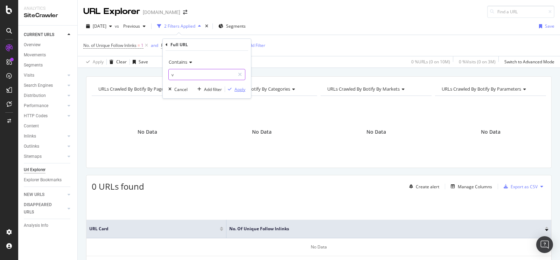
type input "v"
click at [241, 86] on div "Apply" at bounding box center [239, 89] width 11 height 6
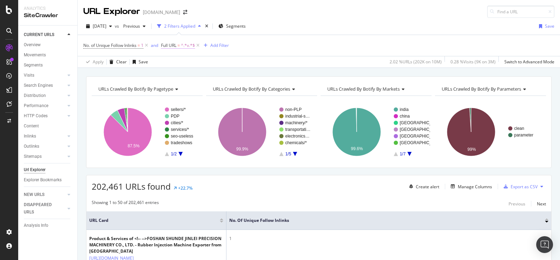
click at [178, 44] on span "Full URL = ^.*v.*$" at bounding box center [178, 45] width 34 height 6
paste input "https://www.tradeindia.com/products/combined-refrigerator-and-freezer-c2372022.…"
type input "https://www.tradeindia.com/products/combined-refrigerator-and-freezer-c2372022.…"
click at [237, 90] on div "Apply" at bounding box center [239, 89] width 11 height 6
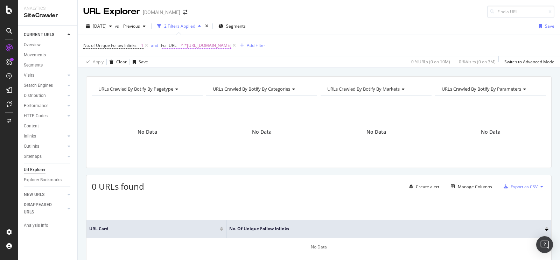
click at [231, 44] on span "^.*https://www.tradeindia.com/products/combined-refrigerator-and-freezer-c23720…" at bounding box center [206, 46] width 50 height 10
click at [240, 74] on icon at bounding box center [240, 74] width 4 height 5
click at [230, 74] on input "text" at bounding box center [207, 74] width 76 height 11
paste input "https://www.tradeindia.com/products/liquid-nitrogen-container-for-transportatio…"
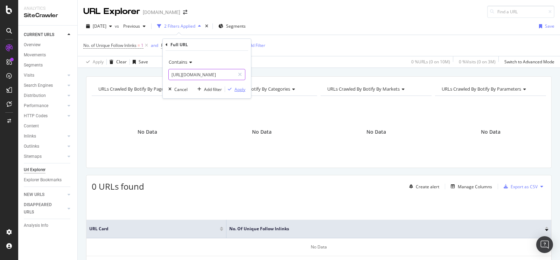
type input "https://www.tradeindia.com/products/liquid-nitrogen-container-for-transportatio…"
click at [241, 86] on div "Apply" at bounding box center [239, 89] width 11 height 6
click at [231, 43] on span "^.*https://www.tradeindia.com/products/liquid-nitrogen-container-for-transporta…" at bounding box center [206, 46] width 50 height 10
click at [239, 73] on icon at bounding box center [240, 74] width 4 height 5
click at [230, 74] on input "text" at bounding box center [207, 74] width 76 height 11
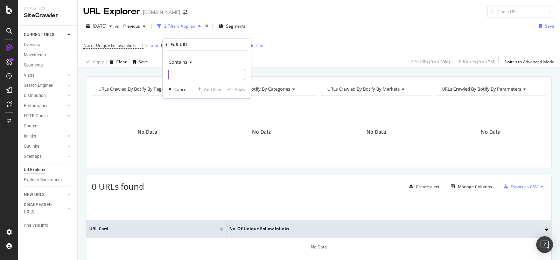
paste input "https://www.tradeindia.com/products/undefined-c2630576.html"
type input "https://www.tradeindia.com/products/undefined-c2630576.html"
click at [240, 90] on div "Apply" at bounding box center [239, 89] width 11 height 6
click at [231, 45] on span "^.*https://www.tradeindia.com/products/undefined-c2630576.html.*$" at bounding box center [206, 46] width 50 height 10
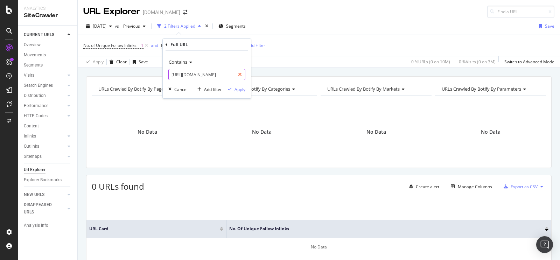
click at [240, 74] on icon at bounding box center [240, 74] width 4 height 5
click at [232, 74] on input "text" at bounding box center [207, 74] width 76 height 11
paste input "https://www.tradeindia.com/products/86-c-ultra-low-temperature-freezer-c1865206…"
type input "https://www.tradeindia.com/products/86-c-ultra-low-temperature-freezer-c1865206…"
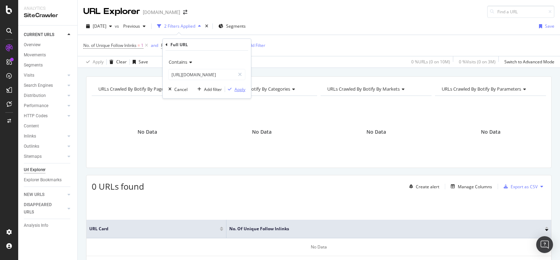
click at [242, 88] on div "Apply" at bounding box center [239, 89] width 11 height 6
click at [231, 46] on span "^.*https://www.tradeindia.com/products/86-c-ultra-low-temperature-freezer-c1865…" at bounding box center [206, 46] width 50 height 10
click at [240, 74] on icon at bounding box center [240, 74] width 4 height 5
click at [229, 74] on input "text" at bounding box center [207, 74] width 76 height 11
paste input "https://www.tradeindia.com/products/86-c-ultra-low-freezer-c1865209.html"
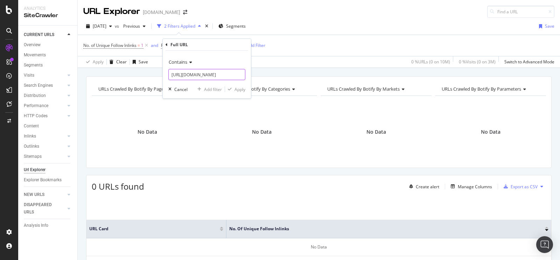
scroll to position [0, 87]
type input "https://www.tradeindia.com/products/86-c-ultra-low-freezer-c1865209.html"
click at [239, 91] on div "Apply" at bounding box center [239, 89] width 11 height 6
click at [231, 47] on span "^.*https://www.tradeindia.com/products/86-c-ultra-low-freezer-c1865209.html.*$" at bounding box center [206, 46] width 50 height 10
click at [239, 73] on icon at bounding box center [240, 74] width 4 height 5
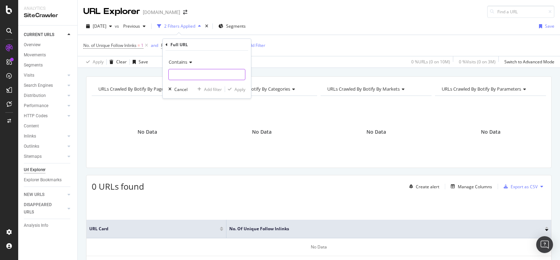
click at [230, 76] on input "text" at bounding box center [207, 74] width 76 height 11
paste input "https://www.tradeindia.com/products/h-bio-ice-machine-5401044.html"
type input "https://www.tradeindia.com/products/h-bio-ice-machine-5401044.html"
click at [239, 88] on div "Apply" at bounding box center [239, 89] width 11 height 6
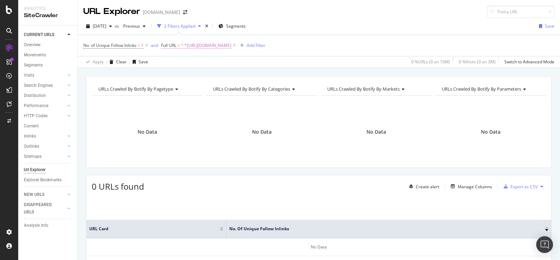
click at [231, 45] on span "^.*https://www.tradeindia.com/products/h-bio-ice-machine-5401044.html.*$" at bounding box center [206, 46] width 50 height 10
click at [239, 74] on icon at bounding box center [240, 74] width 4 height 5
click at [235, 77] on input "text" at bounding box center [207, 74] width 76 height 11
type input "v"
click at [240, 90] on div "Apply" at bounding box center [239, 89] width 11 height 6
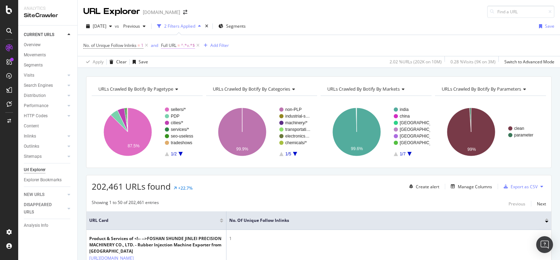
click at [176, 43] on span "Full URL" at bounding box center [168, 45] width 15 height 6
paste input "https://www.tradeindia.com/products/combined-refrigerator-and-freezer-5401055.h…"
type input "https://www.tradeindia.com/products/combined-refrigerator-and-freezer-5401055.h…"
click at [236, 91] on div "Apply" at bounding box center [239, 89] width 11 height 6
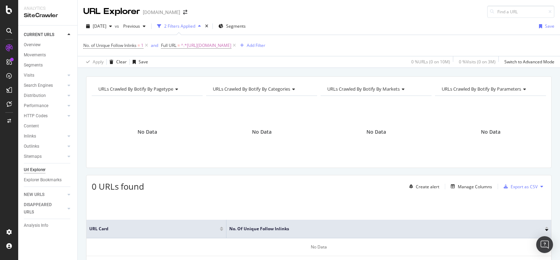
click at [277, 125] on div "No Data" at bounding box center [261, 131] width 111 height 61
